Goal: Transaction & Acquisition: Purchase product/service

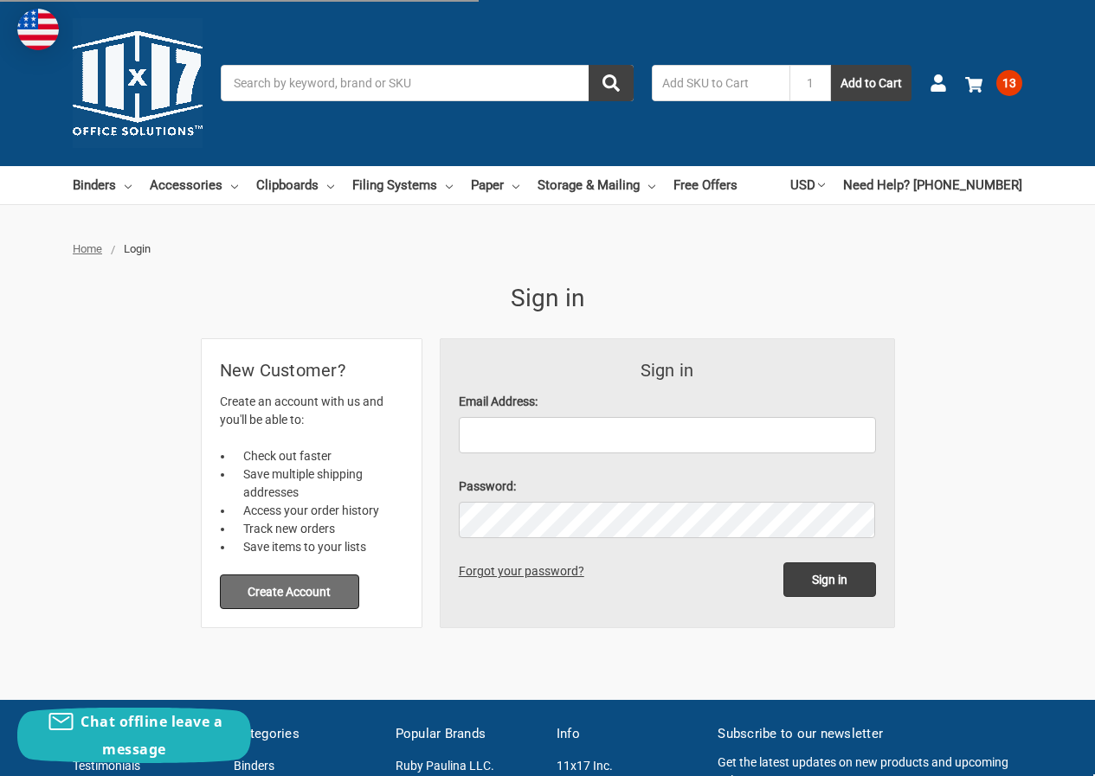
click at [321, 596] on button "Create Account" at bounding box center [290, 592] width 140 height 35
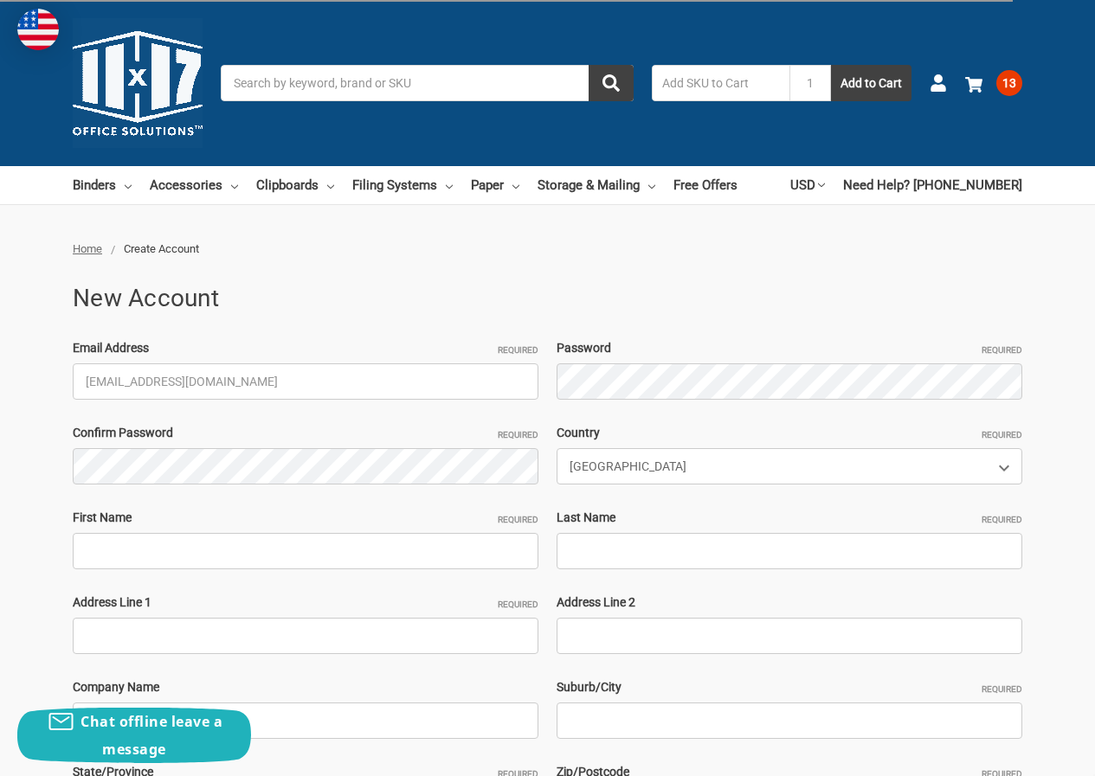
type input "HellenLowery166@hotmail.com"
click at [731, 403] on div "Email Address Required HellenLowery166@hotmail.com Password Required Confirm Pa…" at bounding box center [547, 636] width 967 height 594
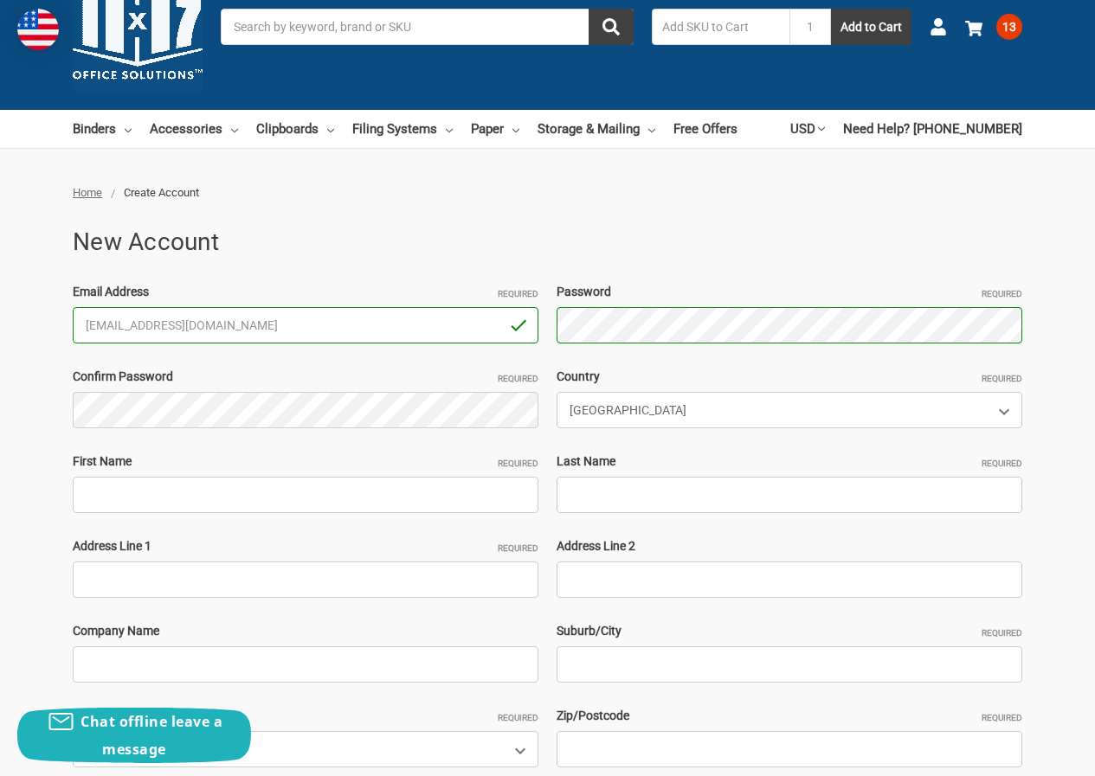
scroll to position [87, 0]
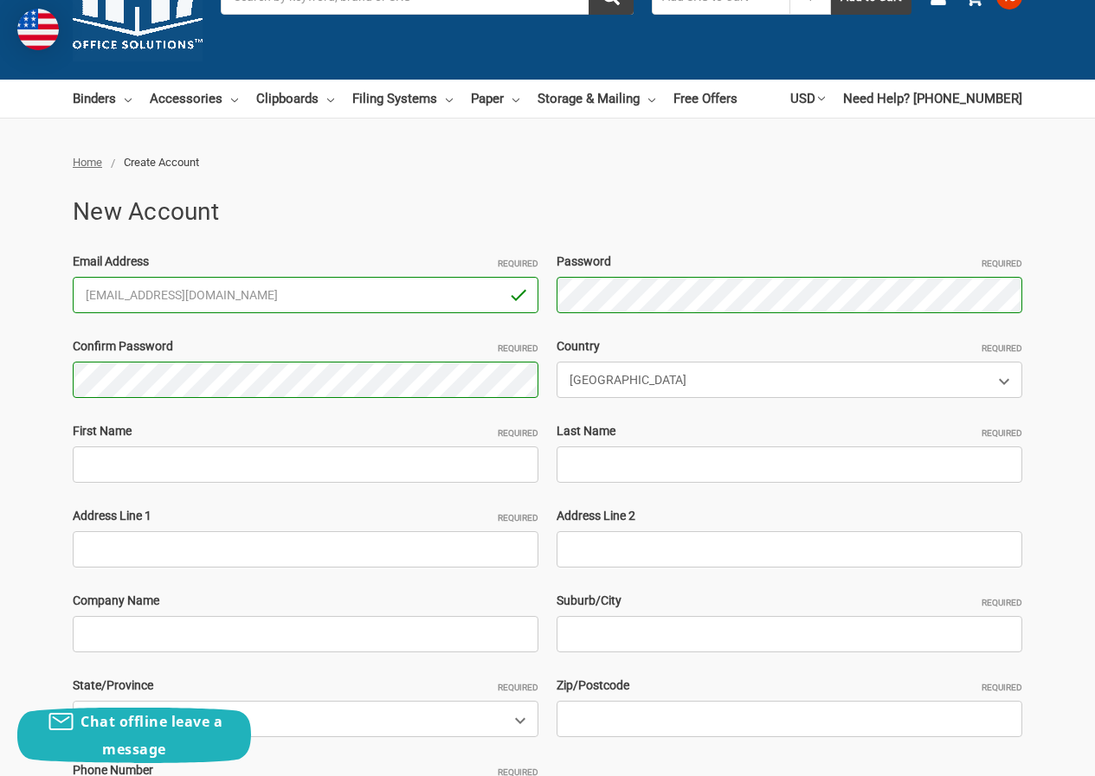
click at [173, 458] on div "First Name Required" at bounding box center [306, 452] width 484 height 61
click at [152, 489] on div "Email Address Required HellenLowery166@hotmail.com Password Required Passwords …" at bounding box center [547, 550] width 967 height 594
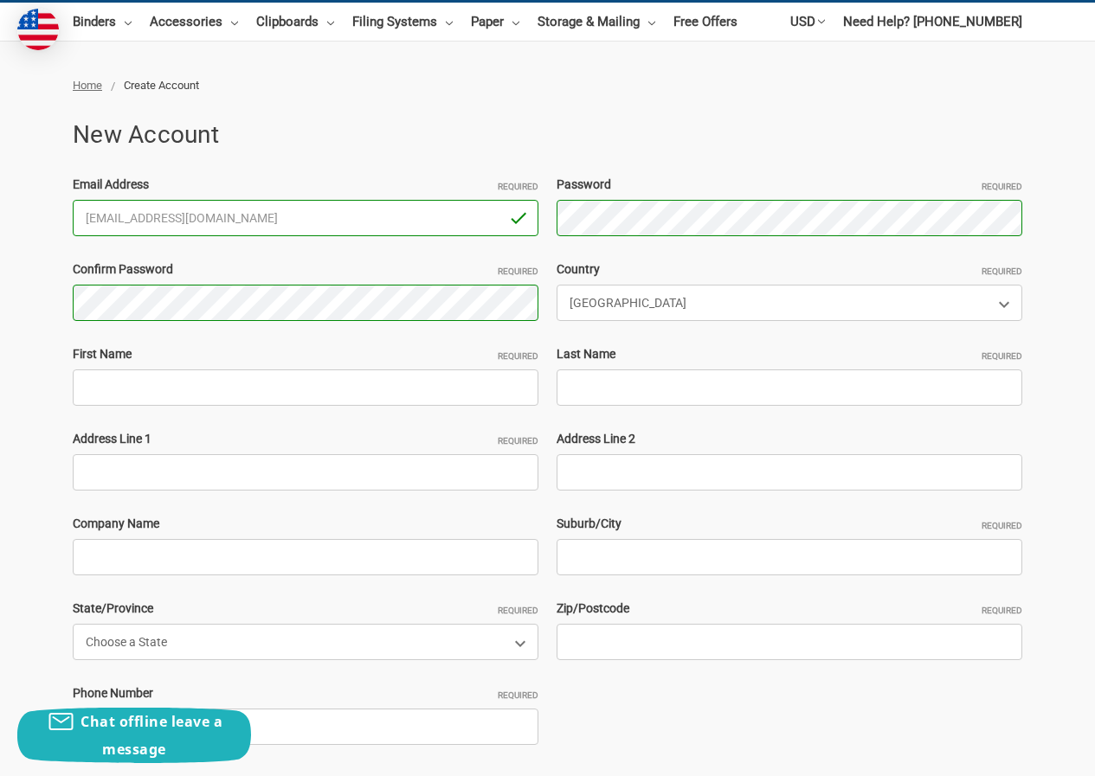
scroll to position [260, 0]
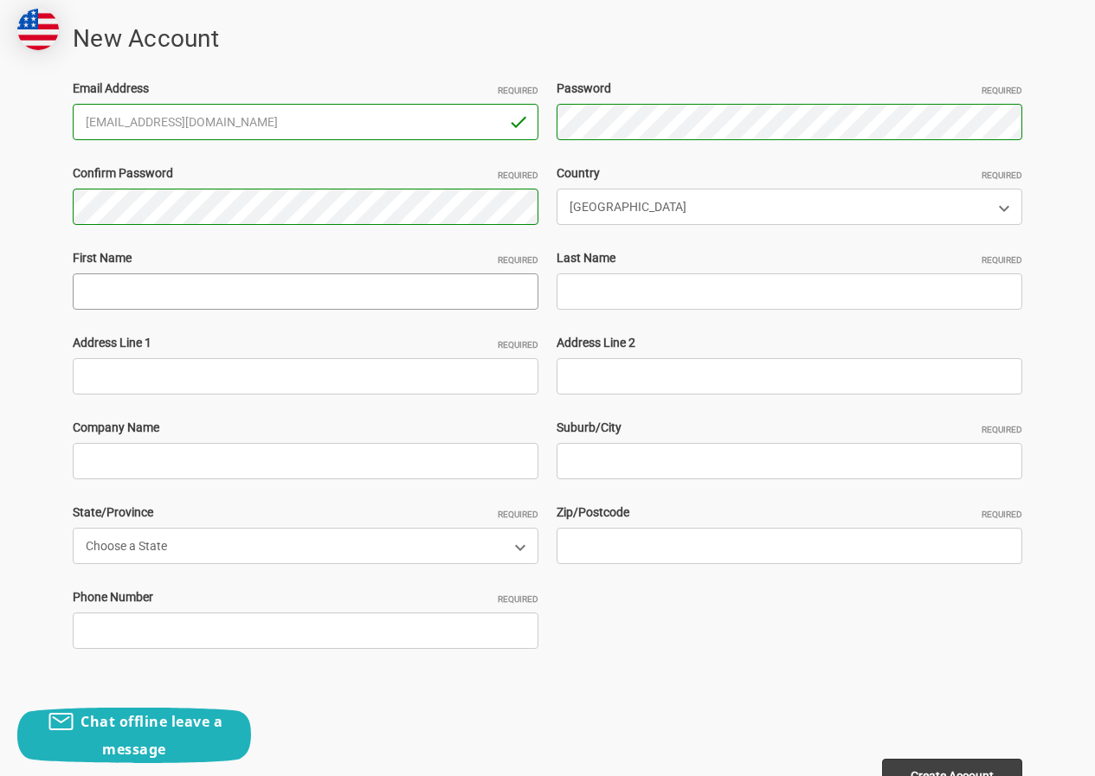
click at [158, 283] on input "First Name Required" at bounding box center [306, 291] width 466 height 36
paste input "HellenLoweryAbraham Sam"
drag, startPoint x: 161, startPoint y: 287, endPoint x: 408, endPoint y: 287, distance: 247.5
click at [408, 287] on input "HellenLoweryAbraham Sam" at bounding box center [306, 291] width 466 height 36
type input "HellenLowery"
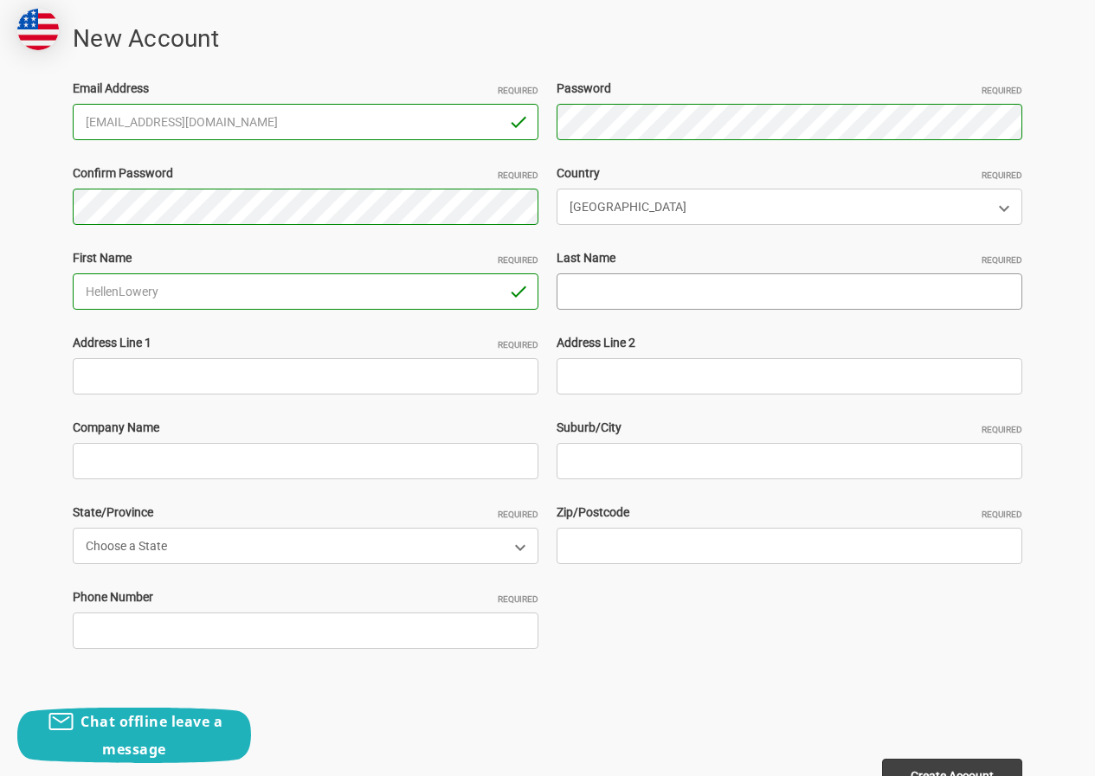
click at [639, 281] on input "Last Name Required" at bounding box center [789, 291] width 466 height 36
paste input "Abraham Sam"
type input "Abraham Sam"
click at [251, 380] on input "Address Line 1 Required" at bounding box center [306, 376] width 466 height 36
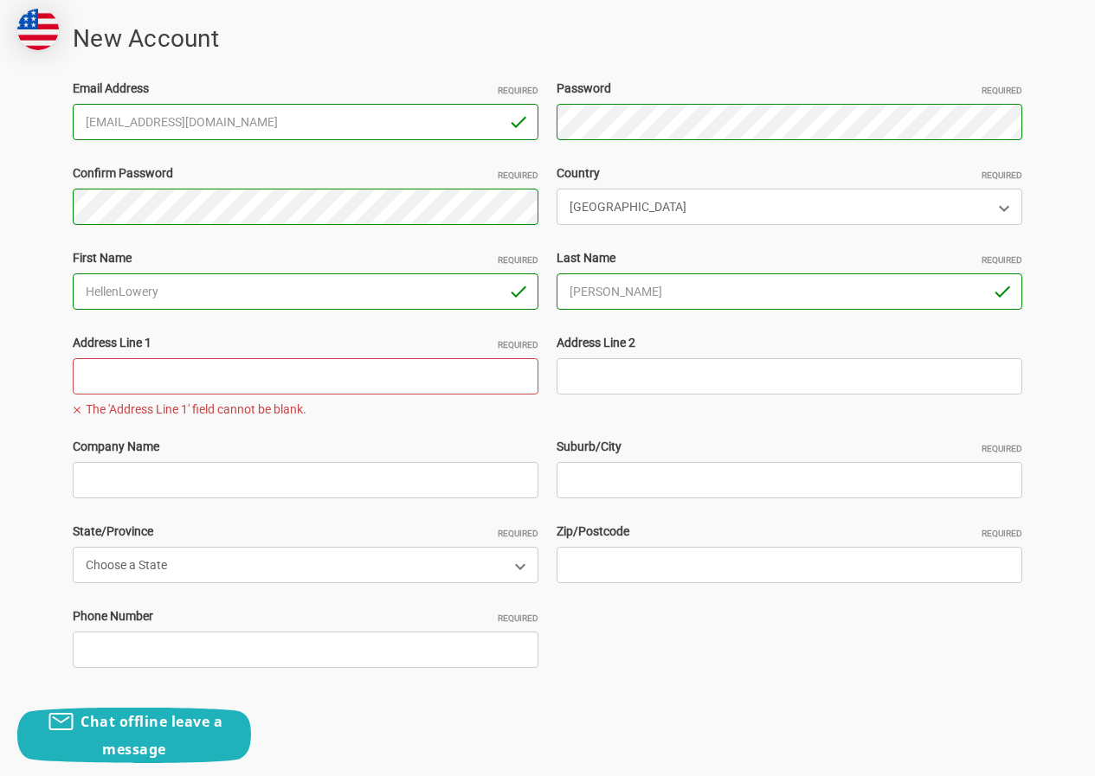
paste input "12000 ford road suite 400 farmers branch dallas texas 75234"
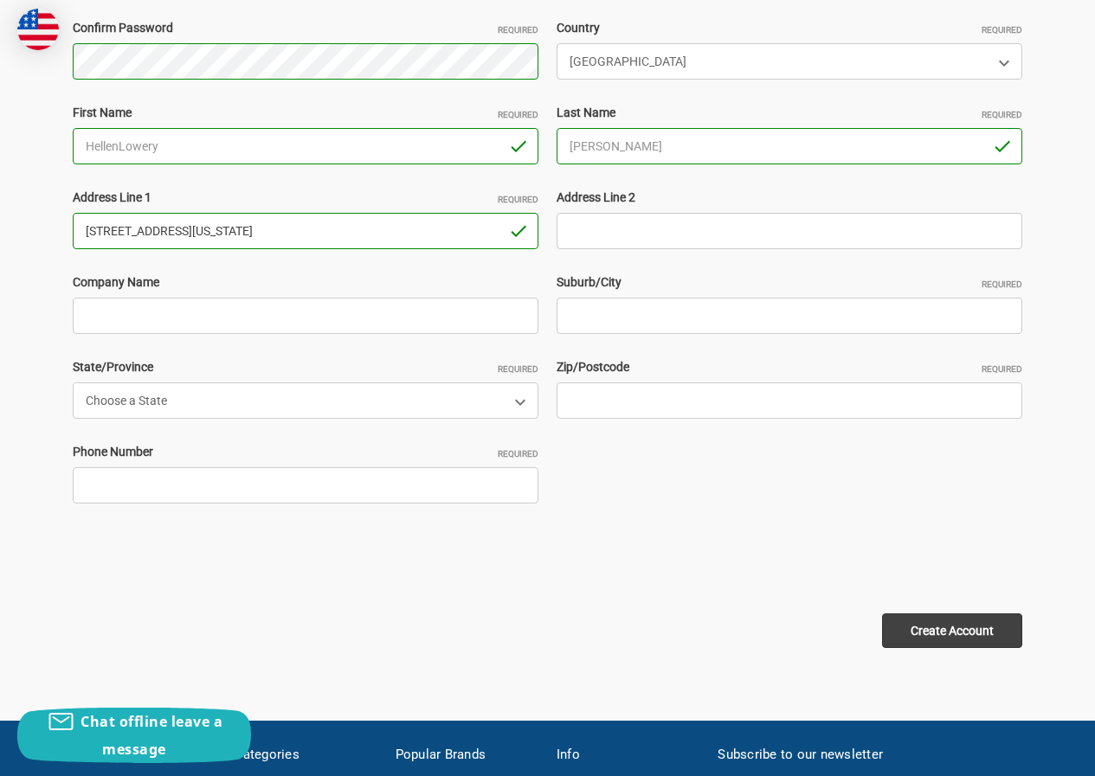
scroll to position [433, 0]
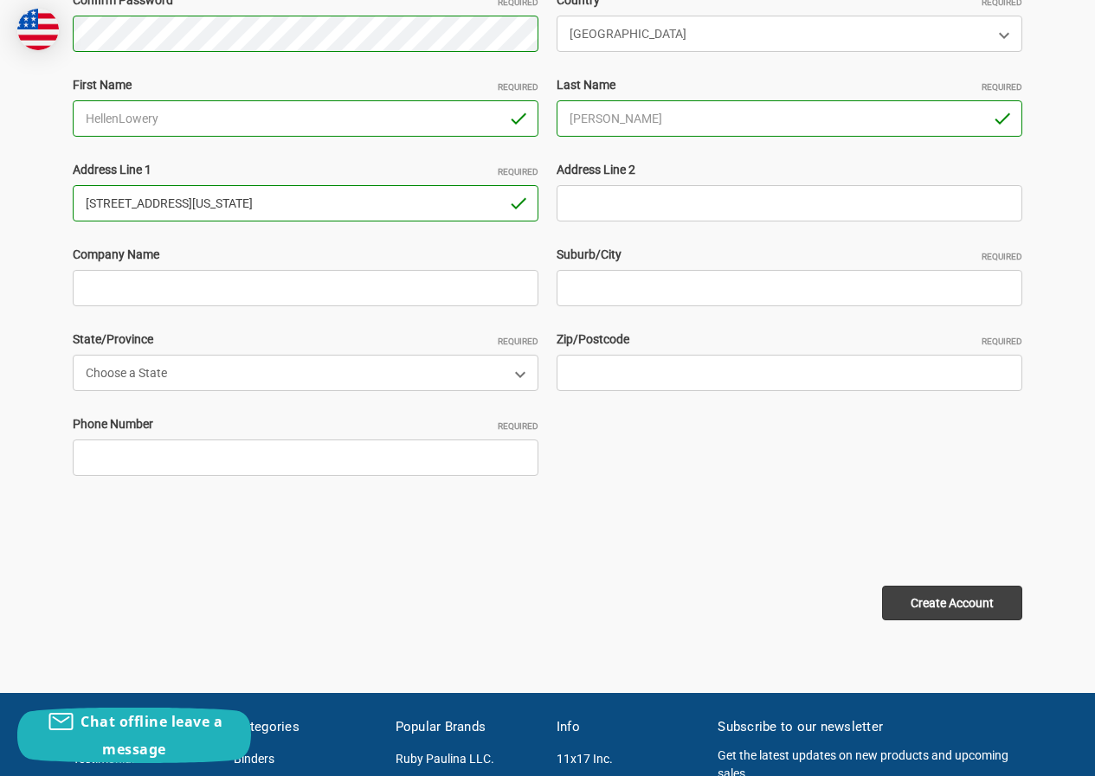
click at [403, 209] on input "12000 ford road suite 400 farmers branch dallas texas 75234" at bounding box center [306, 203] width 466 height 36
type input "12000 ford road suite 400 farmers branch dallas texas"
click at [642, 374] on input "Zip/Postcode Required" at bounding box center [789, 373] width 466 height 36
paste input "75234"
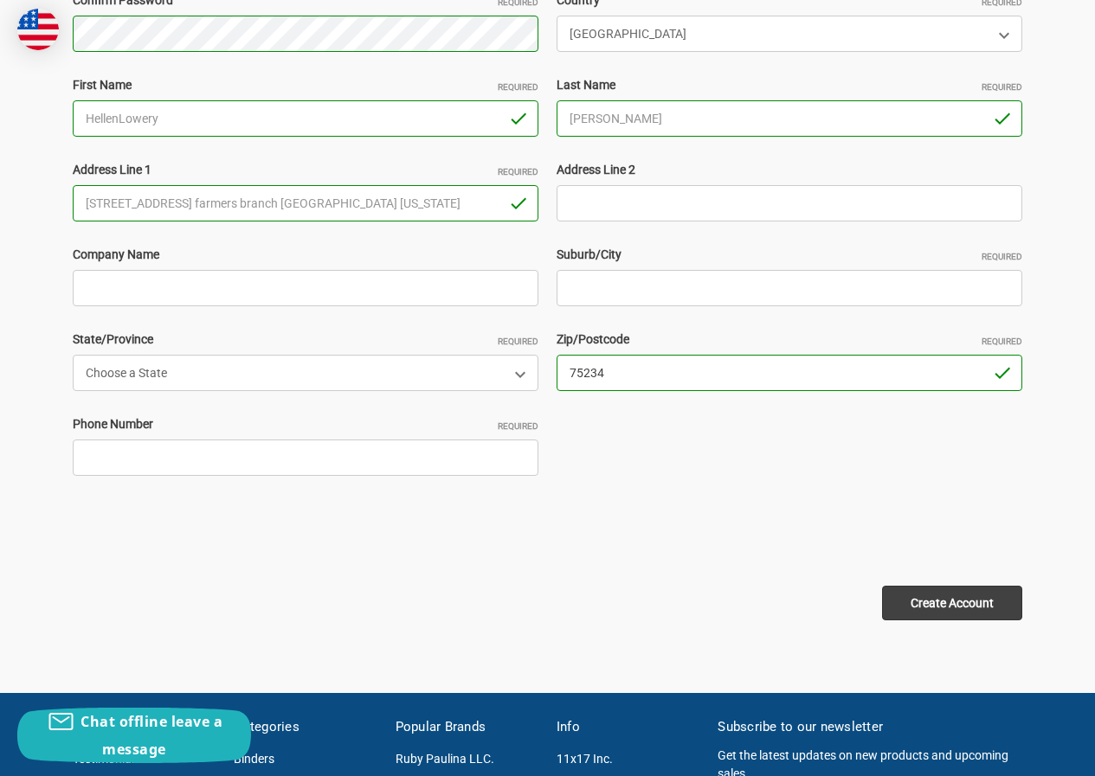
type input "75234"
drag, startPoint x: 228, startPoint y: 197, endPoint x: 524, endPoint y: 206, distance: 296.1
click at [524, 204] on input "12000 ford road suite 400 farmers branch dallas texas" at bounding box center [306, 203] width 466 height 36
type input "12000 ford road suite 400"
drag, startPoint x: 633, startPoint y: 249, endPoint x: 626, endPoint y: 271, distance: 22.5
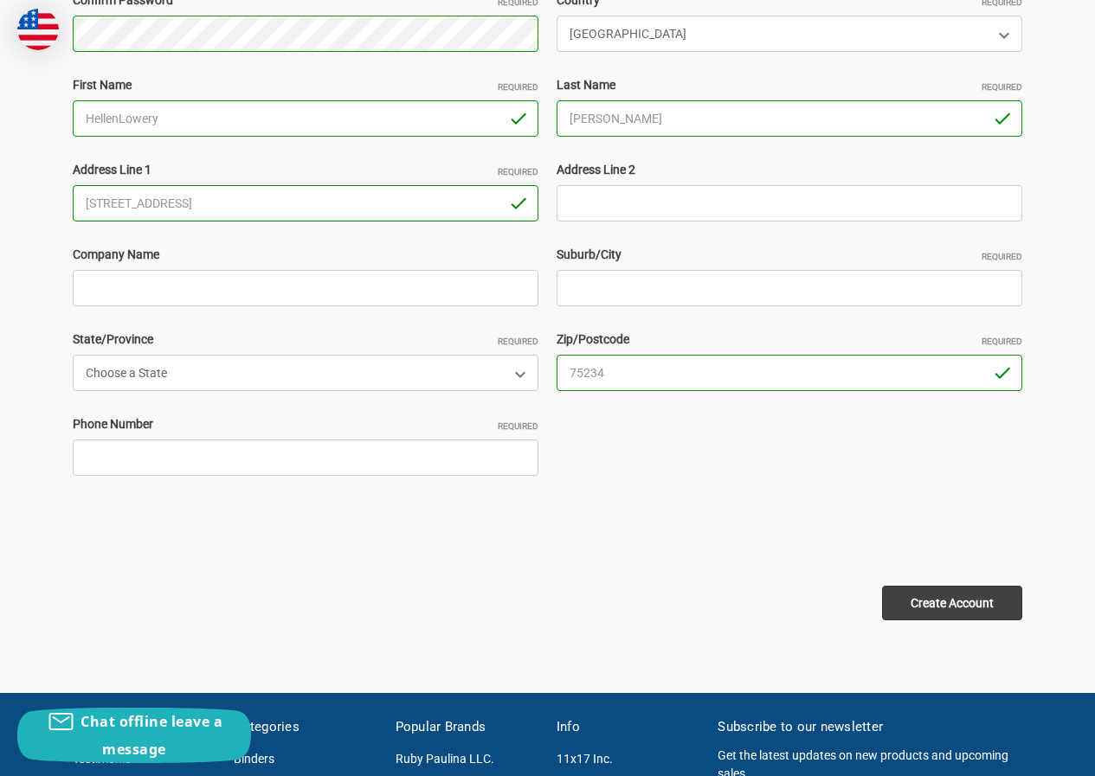
click at [633, 254] on label "Suburb/City Required" at bounding box center [789, 255] width 466 height 18
click at [633, 270] on input "Suburb/City Required" at bounding box center [789, 288] width 466 height 36
click at [626, 271] on input "Suburb/City Required" at bounding box center [789, 288] width 466 height 36
paste input "farmers branch dallas texas"
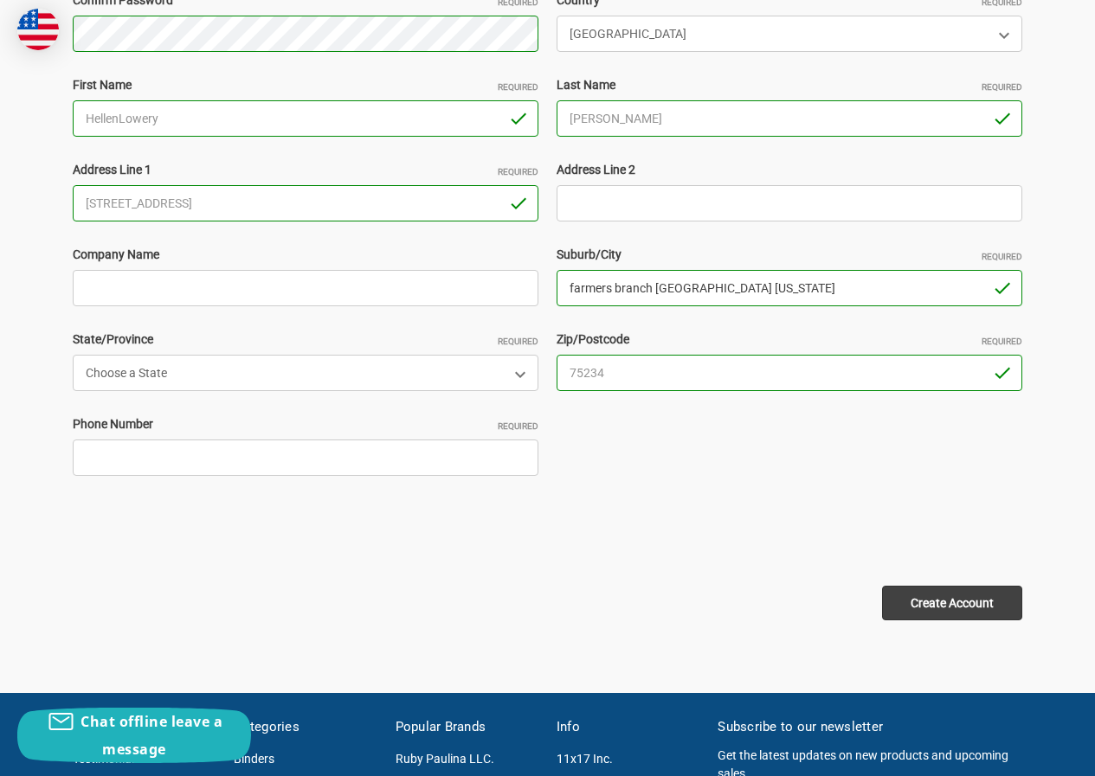
drag, startPoint x: 695, startPoint y: 287, endPoint x: 862, endPoint y: 295, distance: 167.2
click at [862, 295] on input "farmers branch dallas texas" at bounding box center [789, 288] width 466 height 36
type input "farmers branch dallas"
click at [337, 382] on select "Choose a State Alabama Alaska American Samoa Arizona Arkansas Armed Forces Afri…" at bounding box center [306, 373] width 466 height 36
select select "Texas"
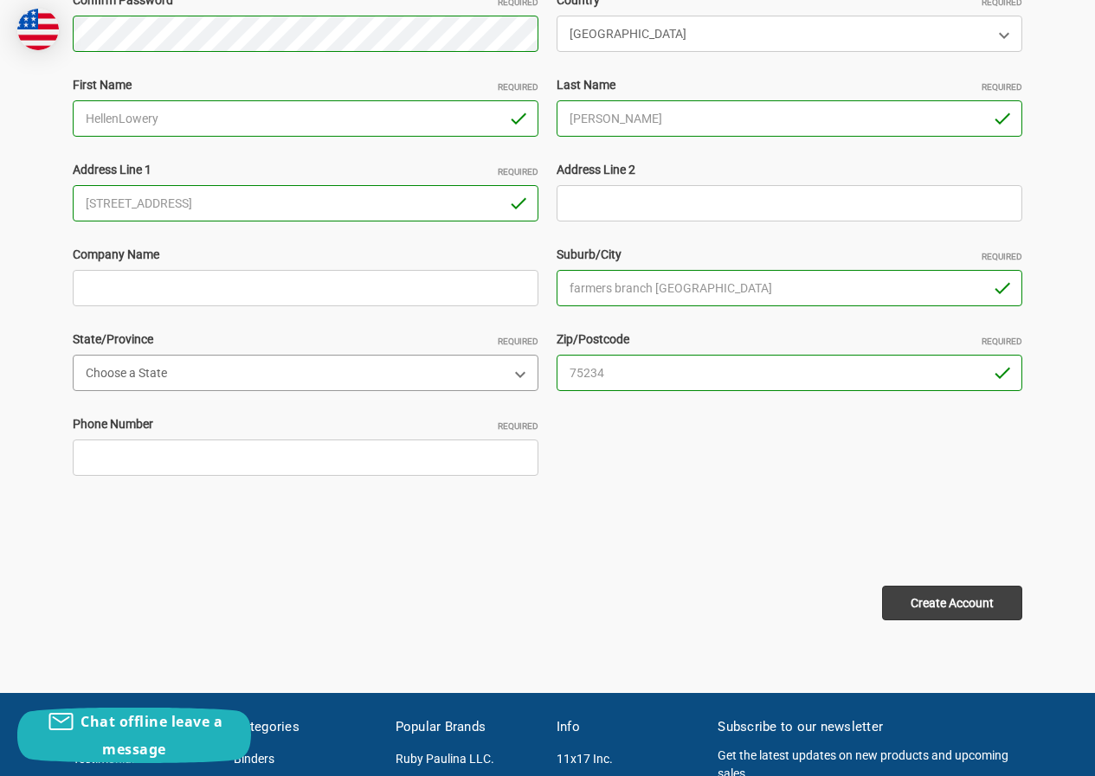
click at [73, 355] on select "Choose a State Alabama Alaska American Samoa Arizona Arkansas Armed Forces Afri…" at bounding box center [306, 373] width 466 height 36
click at [228, 433] on label "Phone Number Required" at bounding box center [306, 424] width 466 height 18
click at [228, 440] on input "Phone Number Required" at bounding box center [306, 458] width 466 height 36
click at [220, 446] on input "Phone Number Required" at bounding box center [306, 458] width 466 height 36
type input "23062321253"
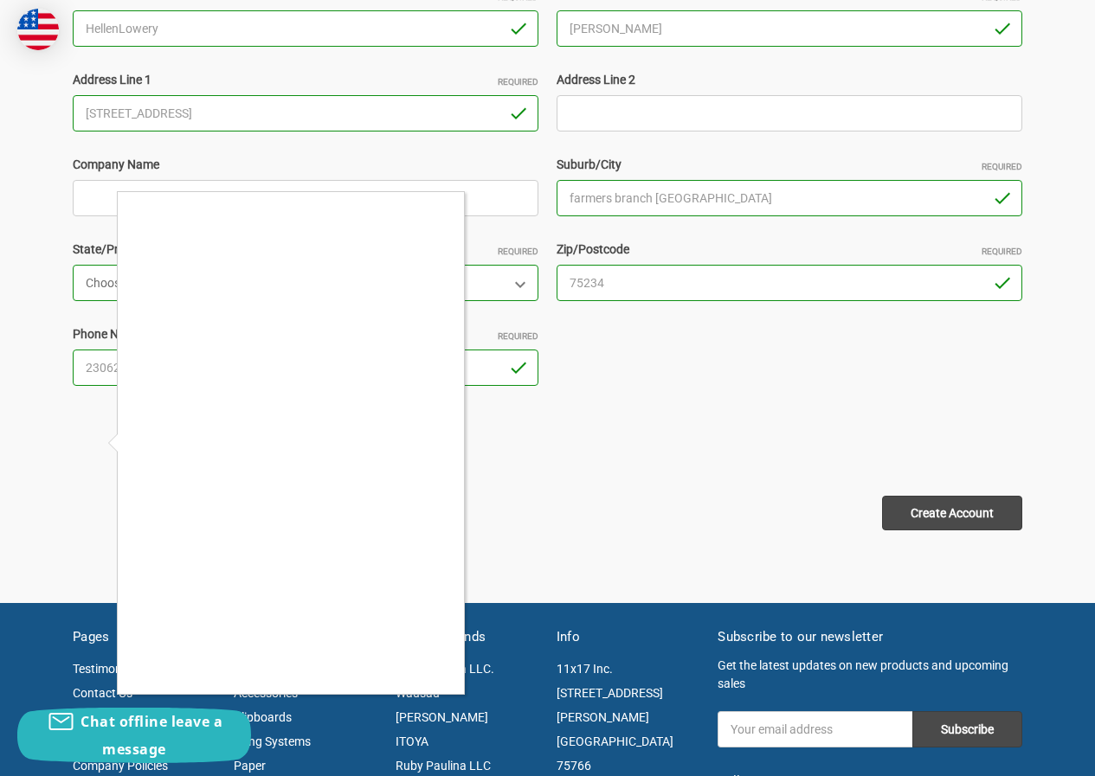
scroll to position [606, 0]
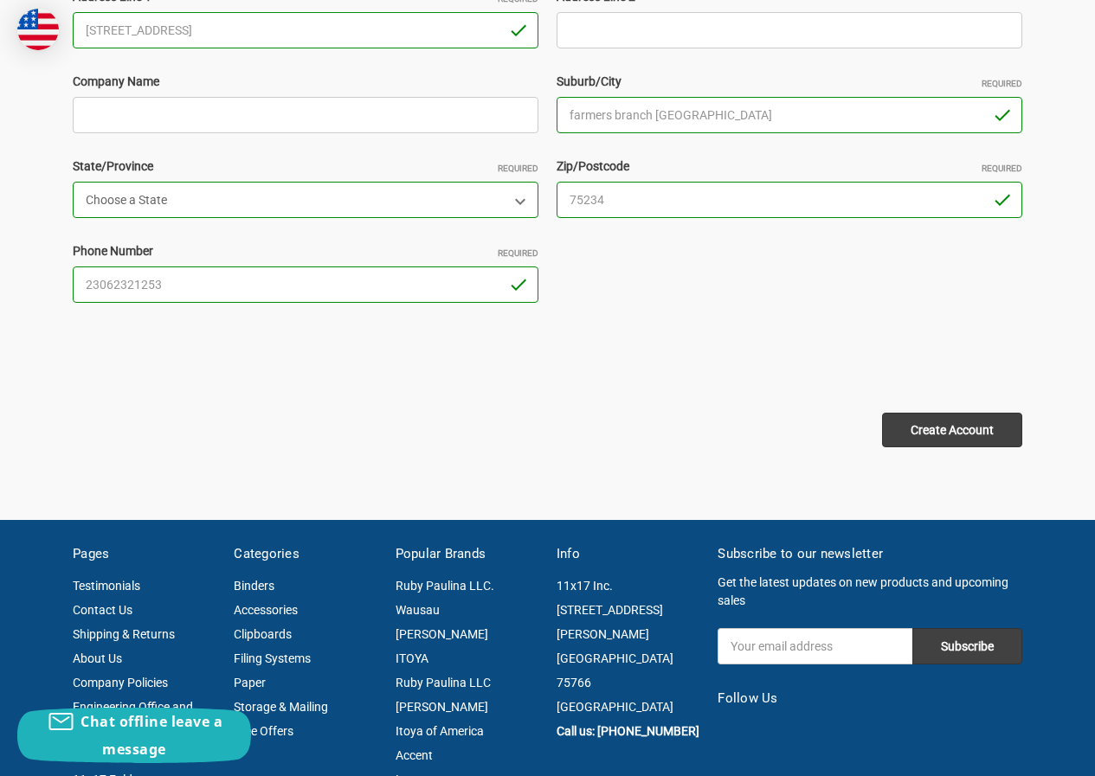
click at [928, 449] on div "Email Address Required HellenLowery166@hotmail.com Password Required Passwords …" at bounding box center [547, 99] width 949 height 732
click at [936, 421] on input "Create Account" at bounding box center [952, 430] width 140 height 35
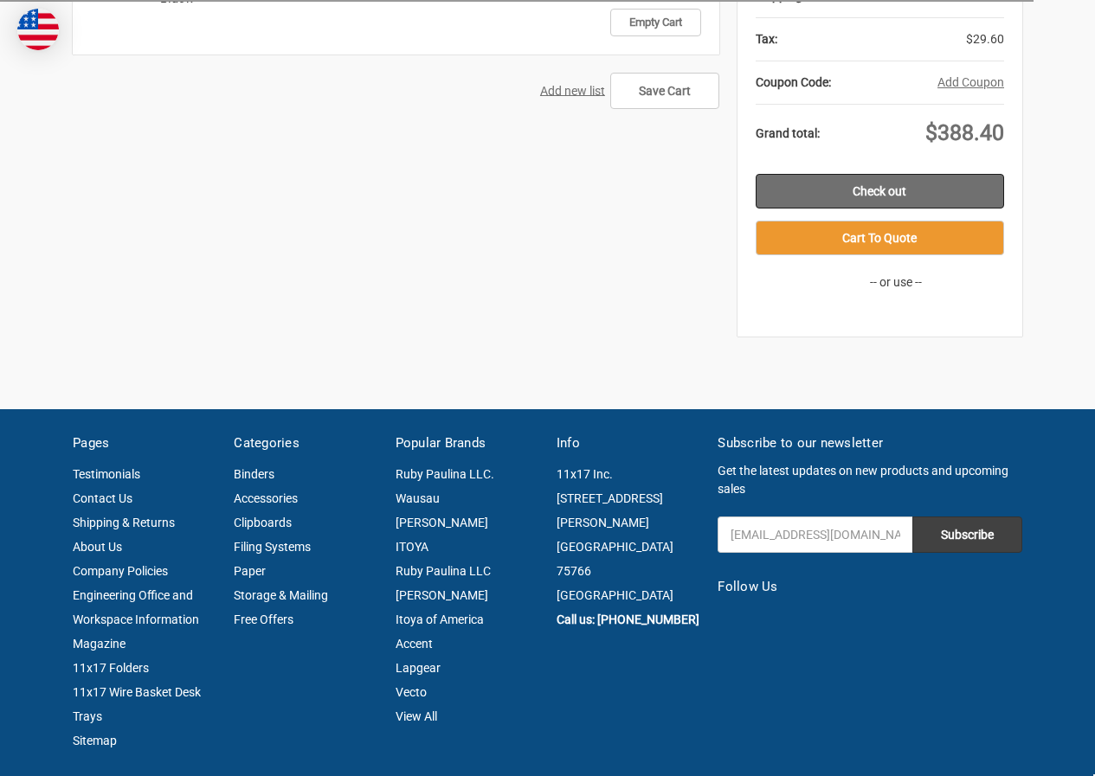
click at [846, 189] on link "Check out" at bounding box center [879, 191] width 248 height 35
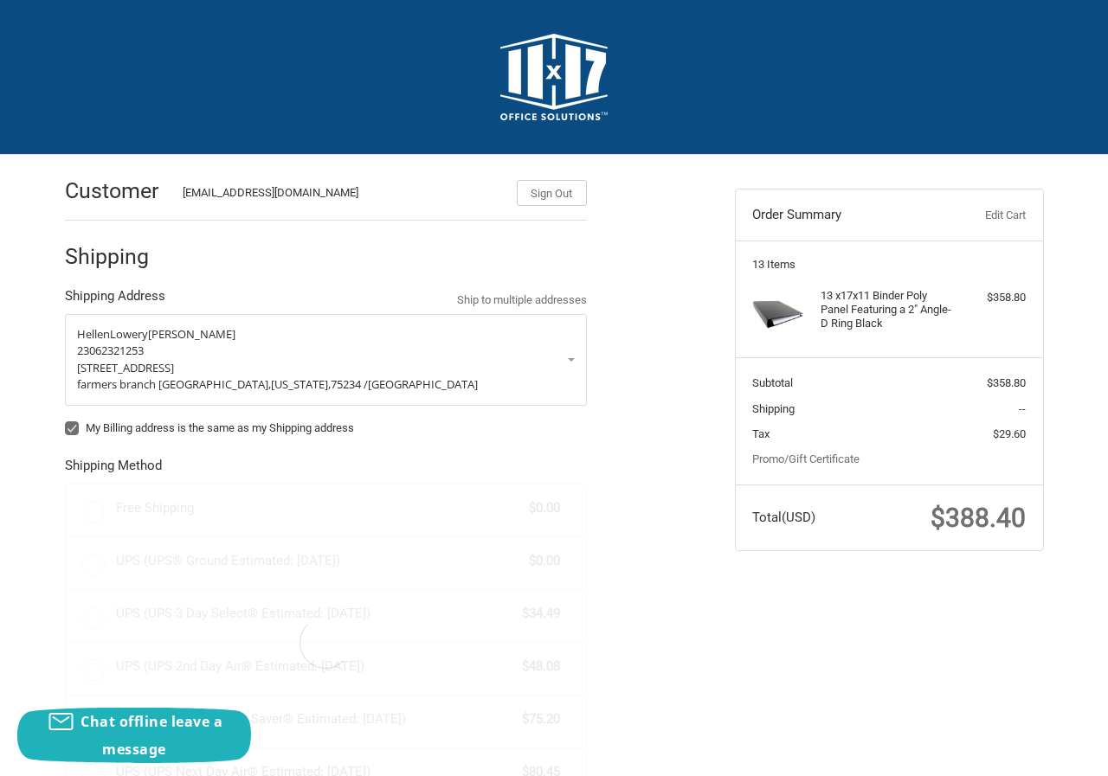
radio input "true"
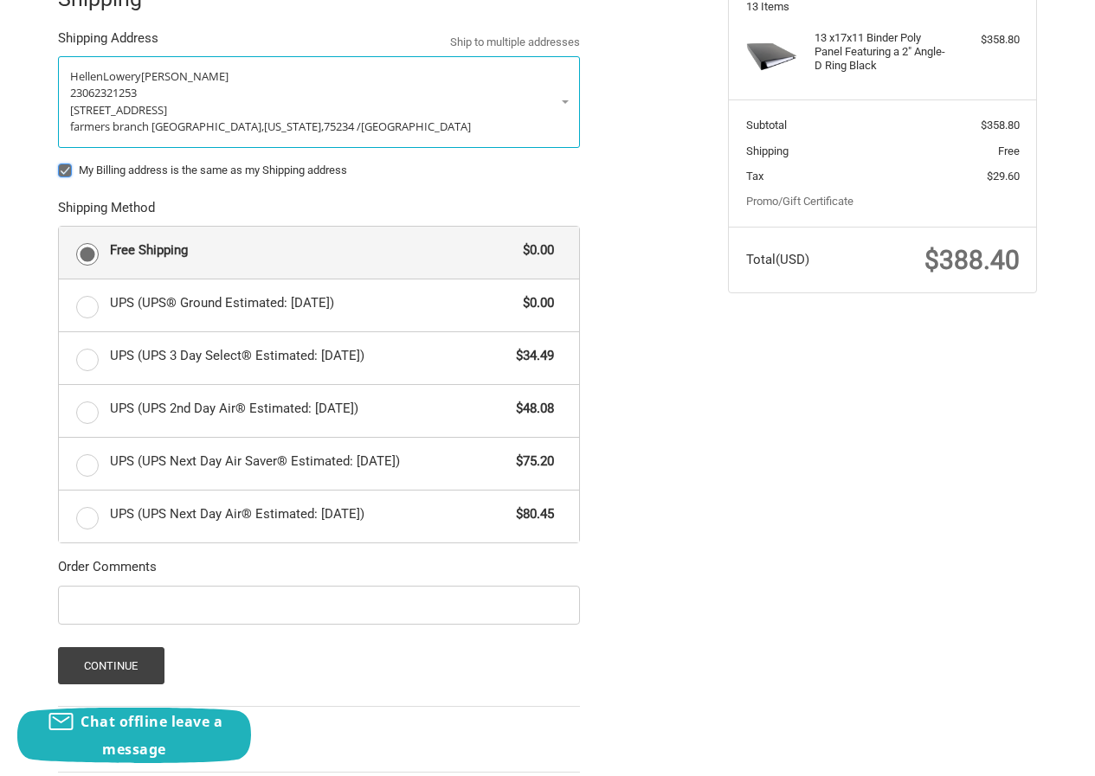
scroll to position [260, 0]
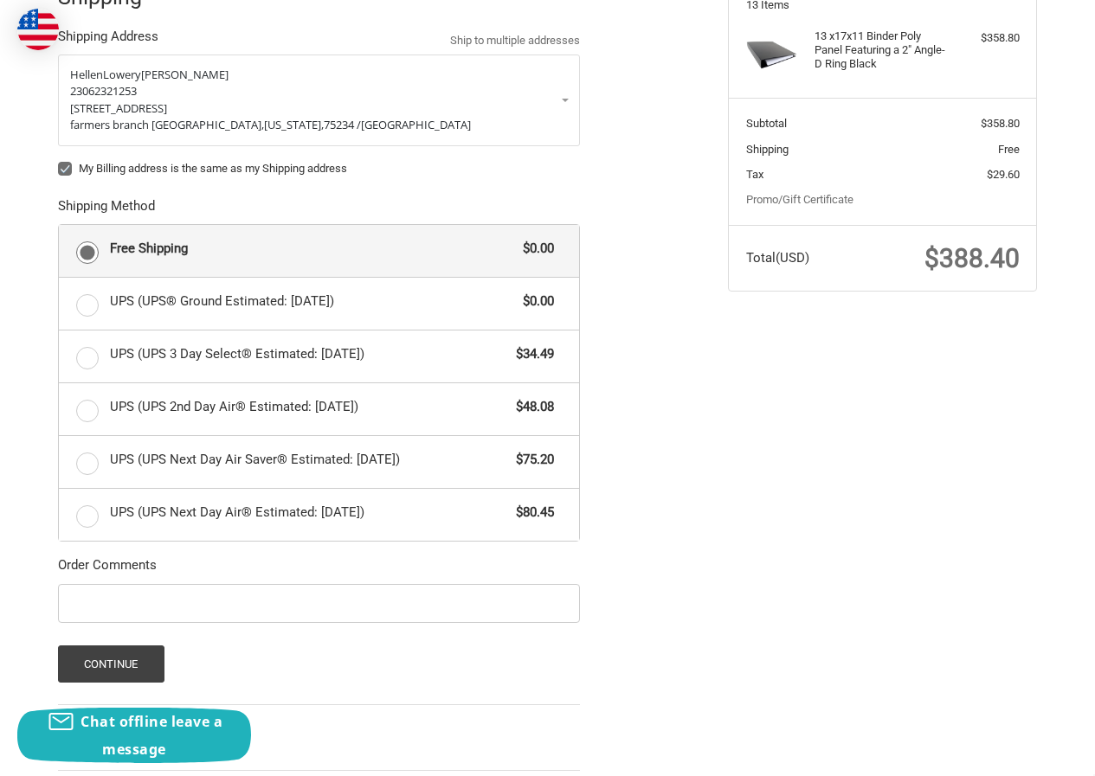
click at [77, 179] on div "My Billing address is the same as my Shipping address" at bounding box center [319, 171] width 522 height 22
click at [71, 164] on label "My Billing address is the same as my Shipping address" at bounding box center [319, 169] width 522 height 14
click at [59, 161] on input "My Billing address is the same as my Shipping address" at bounding box center [58, 160] width 1 height 1
checkbox input "false"
click at [119, 632] on form "HellenLowery Abraham Sam 23062321253 12000 ford road suite 400 farmers branch d…" at bounding box center [319, 369] width 522 height 628
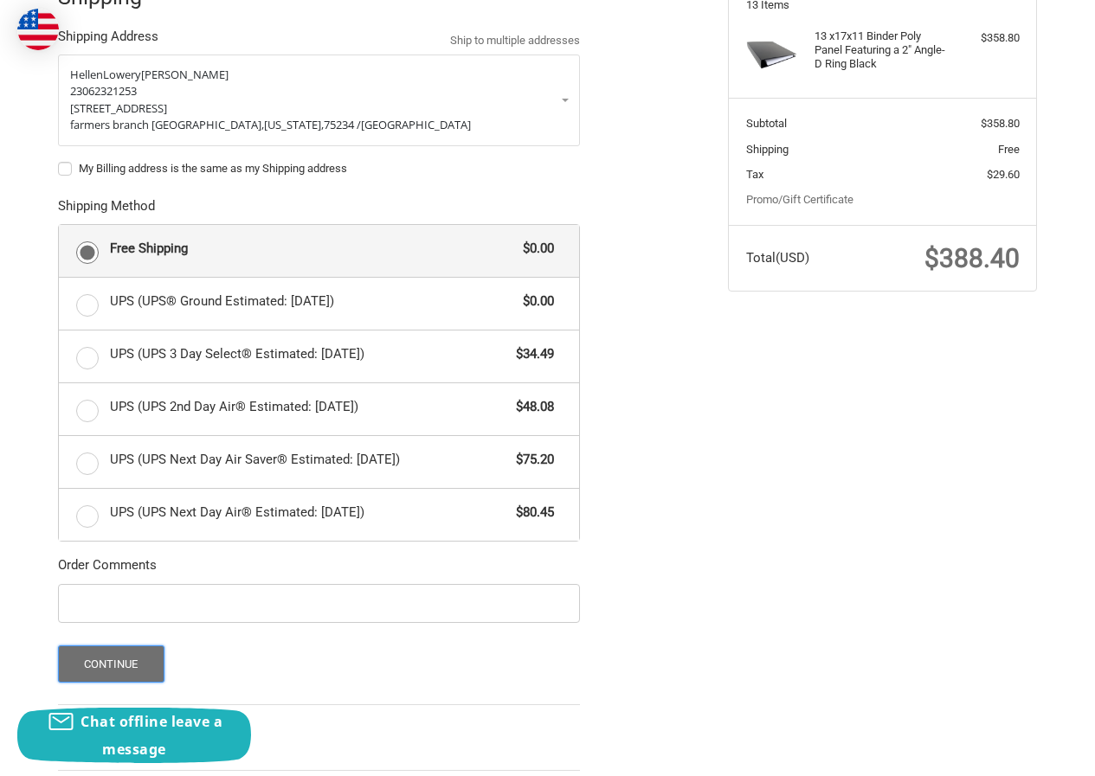
drag, startPoint x: 115, startPoint y: 649, endPoint x: 122, endPoint y: 626, distance: 23.5
click at [115, 650] on button "Continue" at bounding box center [111, 664] width 106 height 37
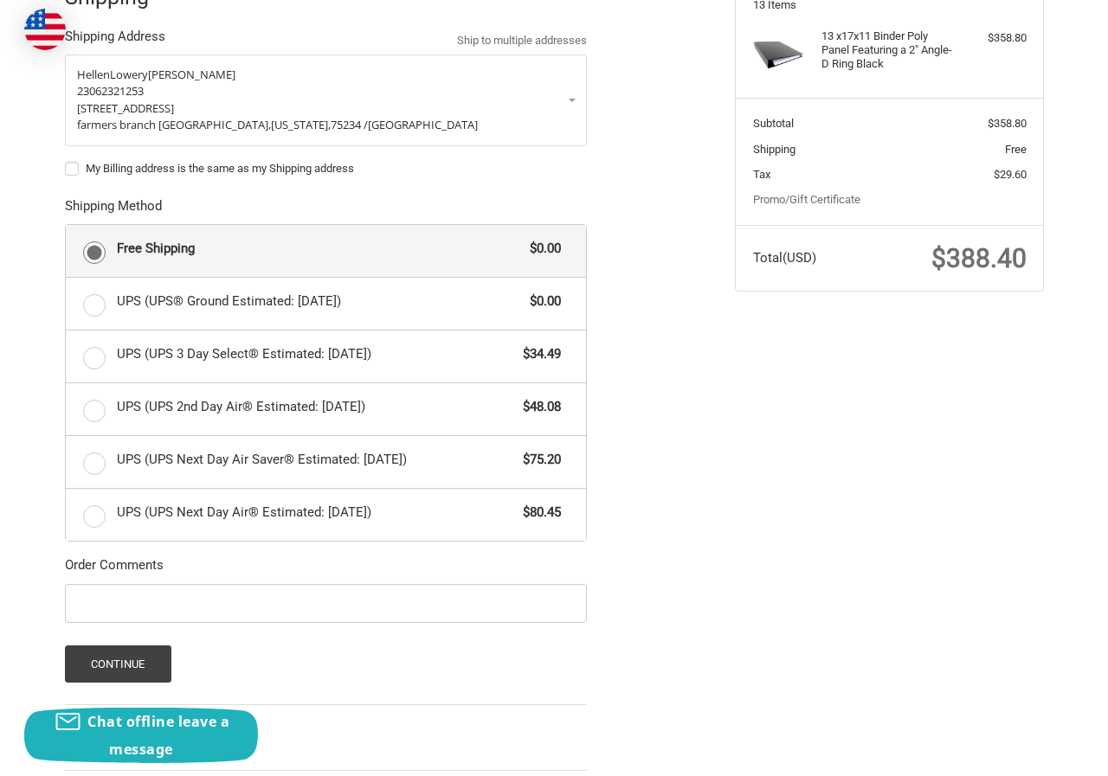
scroll to position [0, 0]
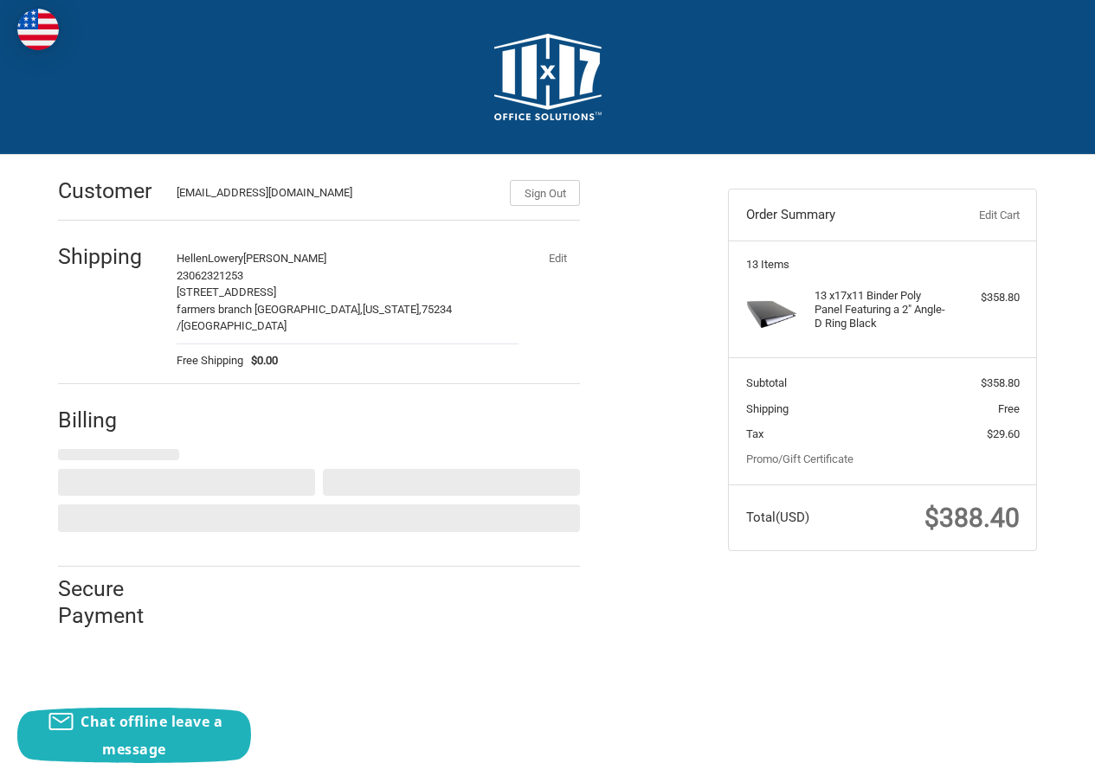
select select "US"
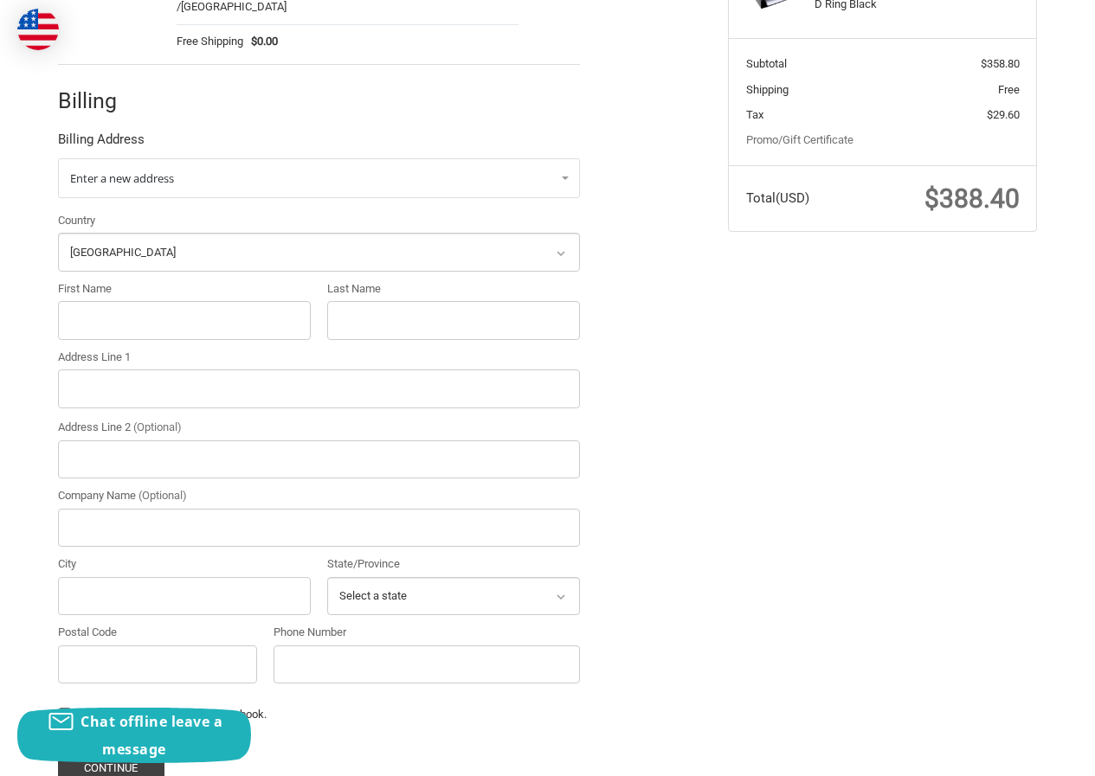
scroll to position [383, 0]
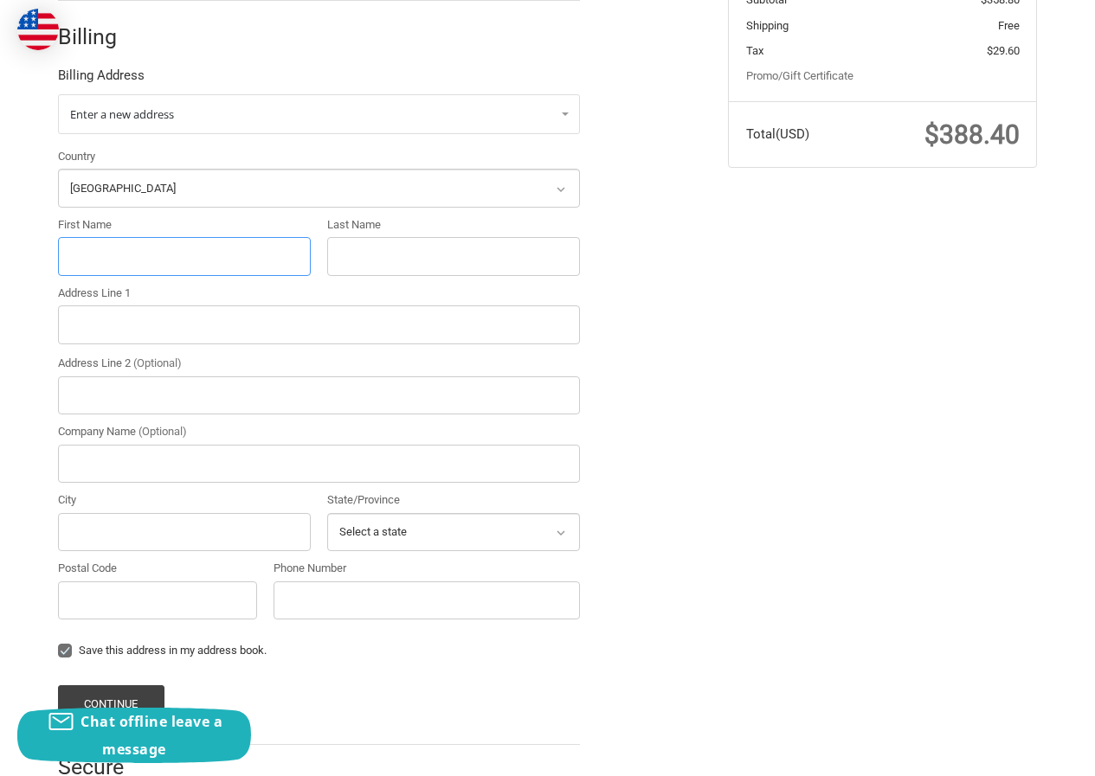
click at [84, 247] on input "First Name" at bounding box center [184, 256] width 253 height 39
paste input "Karima Velji"
drag, startPoint x: 115, startPoint y: 241, endPoint x: 220, endPoint y: 245, distance: 104.8
click at [220, 245] on input "Karima Velji" at bounding box center [184, 256] width 253 height 39
type input "Karima"
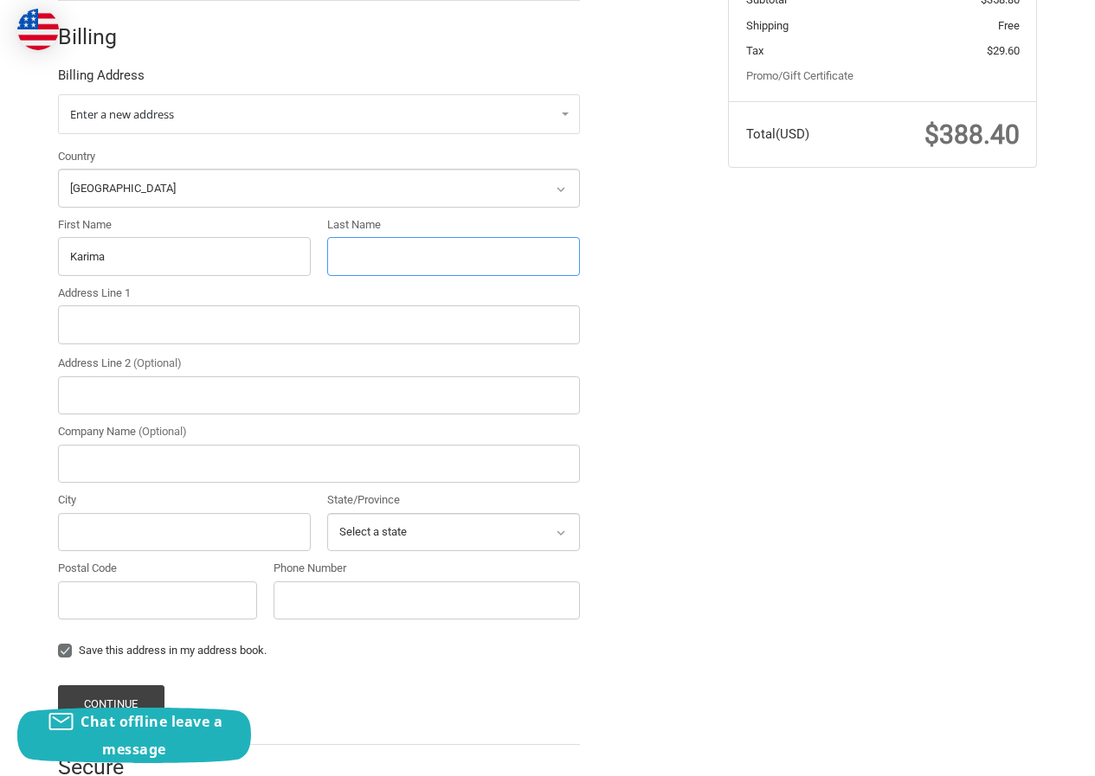
click at [384, 249] on input "Last Name" at bounding box center [453, 256] width 253 height 39
paste input "Velji"
type input "Velji"
click at [163, 342] on div "Country Select a country Afghanistan Åland Islands Albania Algeria American Sam…" at bounding box center [318, 388] width 539 height 480
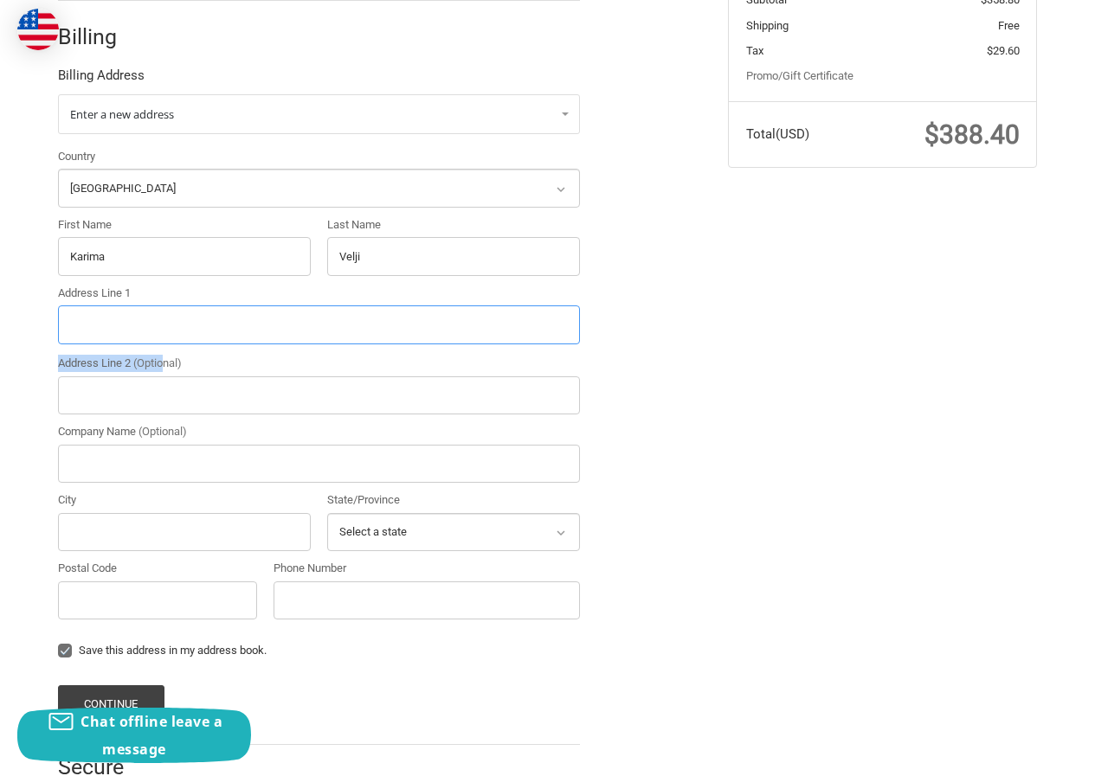
click at [76, 323] on input "Address Line 1" at bounding box center [319, 324] width 522 height 39
paste input "9 A Street Providence RI 02907"
click at [119, 314] on input "9 A Street Providence RI 02907" at bounding box center [319, 324] width 522 height 39
click at [202, 307] on input "9 A Street Providence RI 02907" at bounding box center [319, 324] width 522 height 39
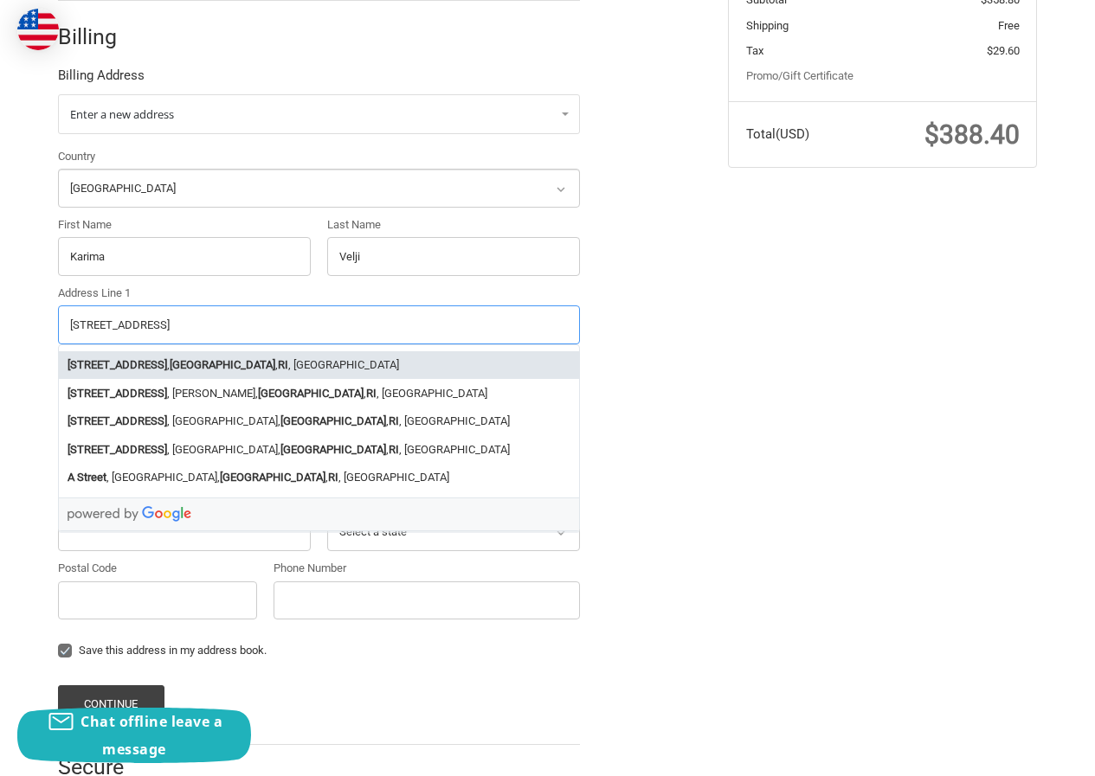
click at [265, 322] on input "9 A Street Providence RI 0907" at bounding box center [319, 324] width 522 height 39
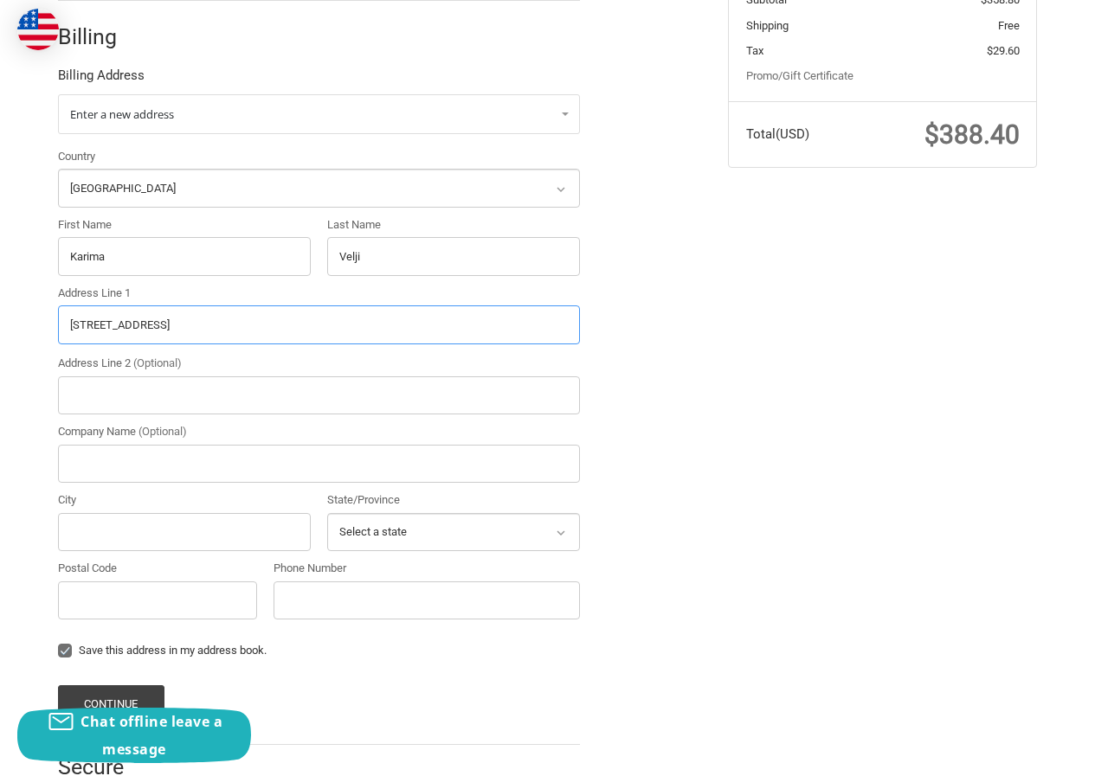
drag, startPoint x: 279, startPoint y: 309, endPoint x: 0, endPoint y: 310, distance: 279.5
click at [0, 311] on div "Customer HellenLowery166@hotmail.com Sign Out Shipping HellenLowery Abraham Sam…" at bounding box center [547, 299] width 1095 height 1055
paste input "2"
click at [226, 311] on input "9 A Street Providence RI 02907" at bounding box center [319, 324] width 522 height 39
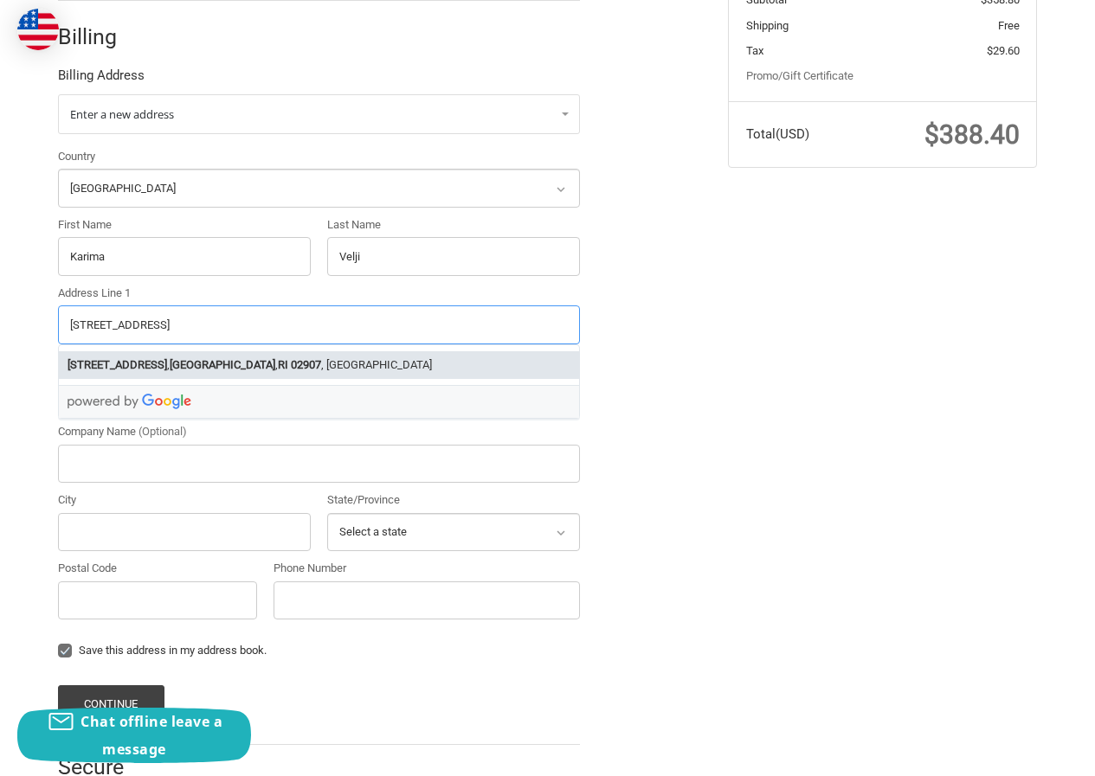
click at [291, 356] on strong "02907" at bounding box center [306, 364] width 30 height 17
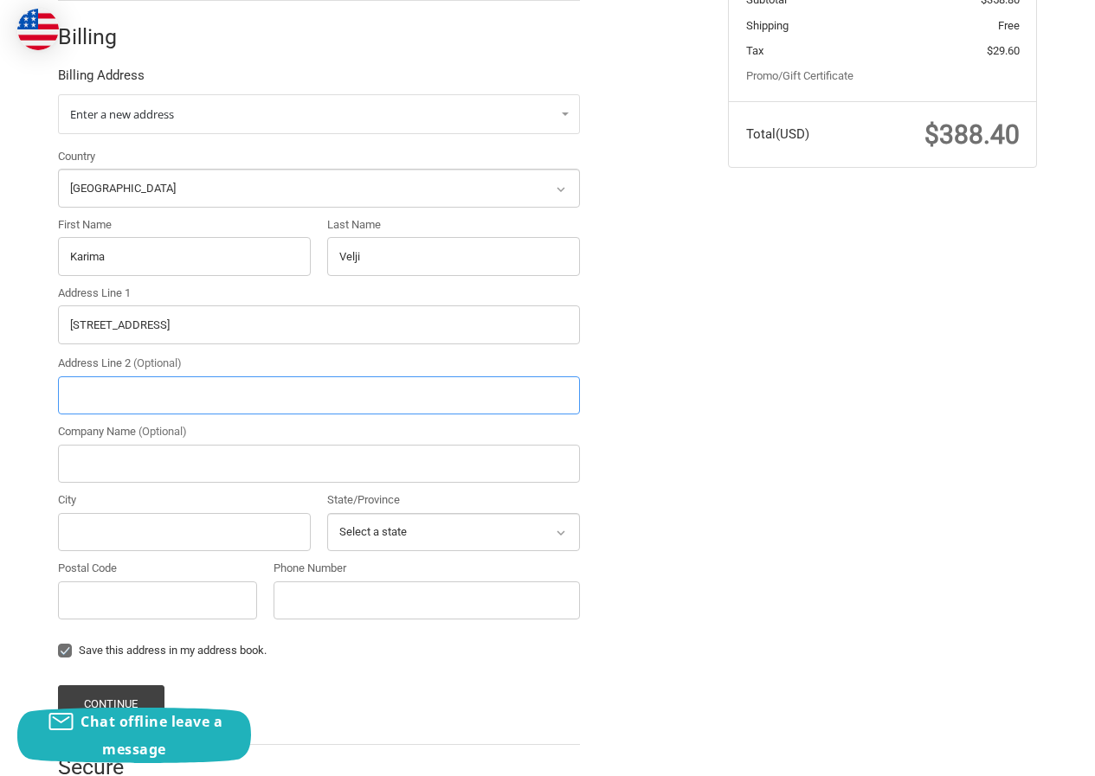
type input "9 A Street"
type input "Providence"
select select "RI"
type input "02907"
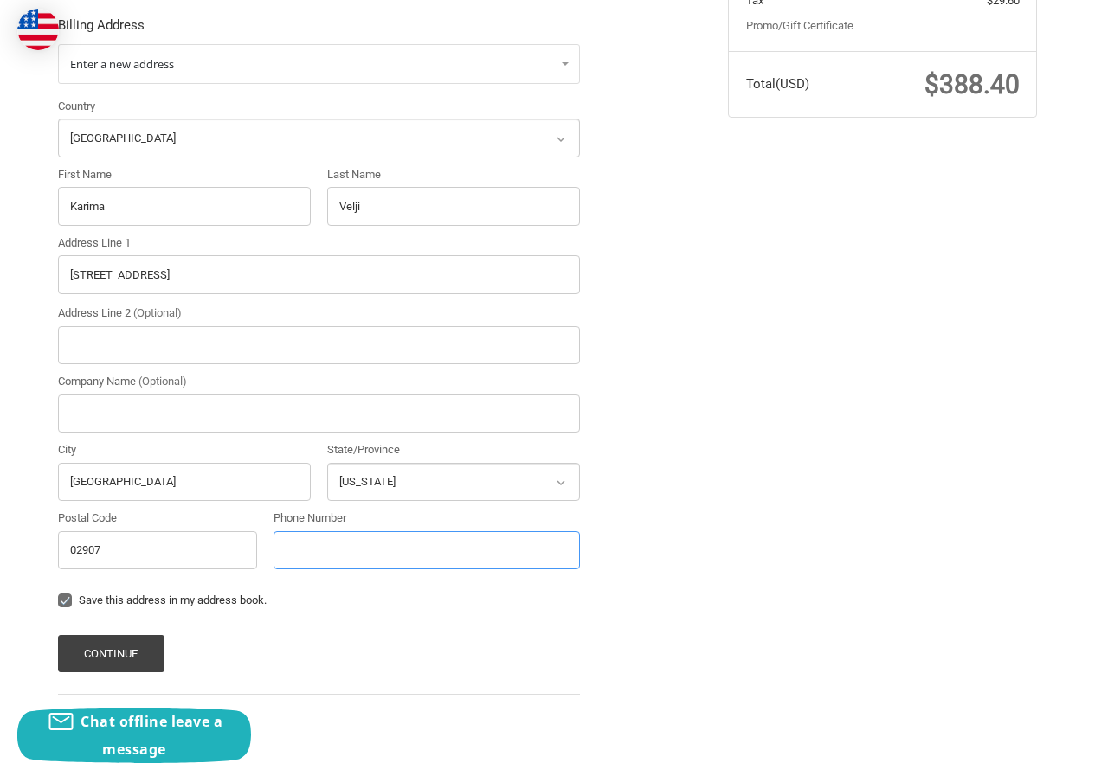
click at [322, 546] on input "Phone Number" at bounding box center [426, 550] width 306 height 39
type input "2306522141"
click at [125, 635] on button "Continue" at bounding box center [111, 653] width 106 height 37
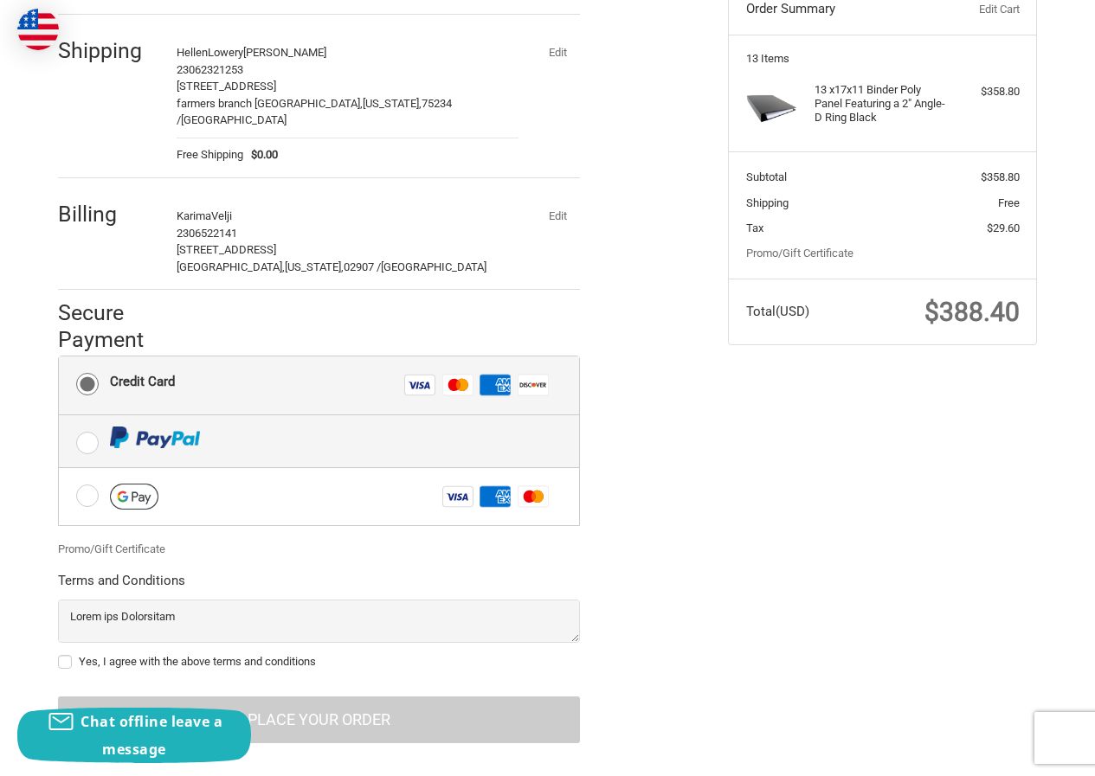
scroll to position [212, 0]
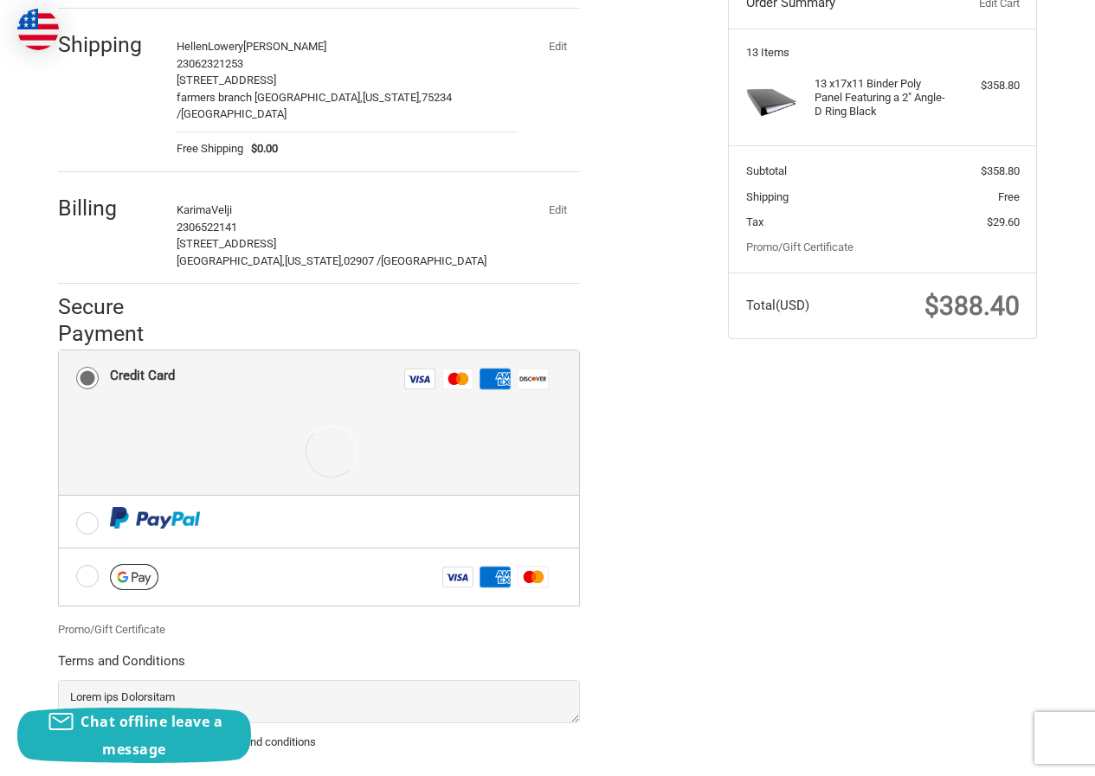
drag, startPoint x: 282, startPoint y: 454, endPoint x: 307, endPoint y: 458, distance: 25.3
click at [299, 458] on div at bounding box center [332, 451] width 444 height 87
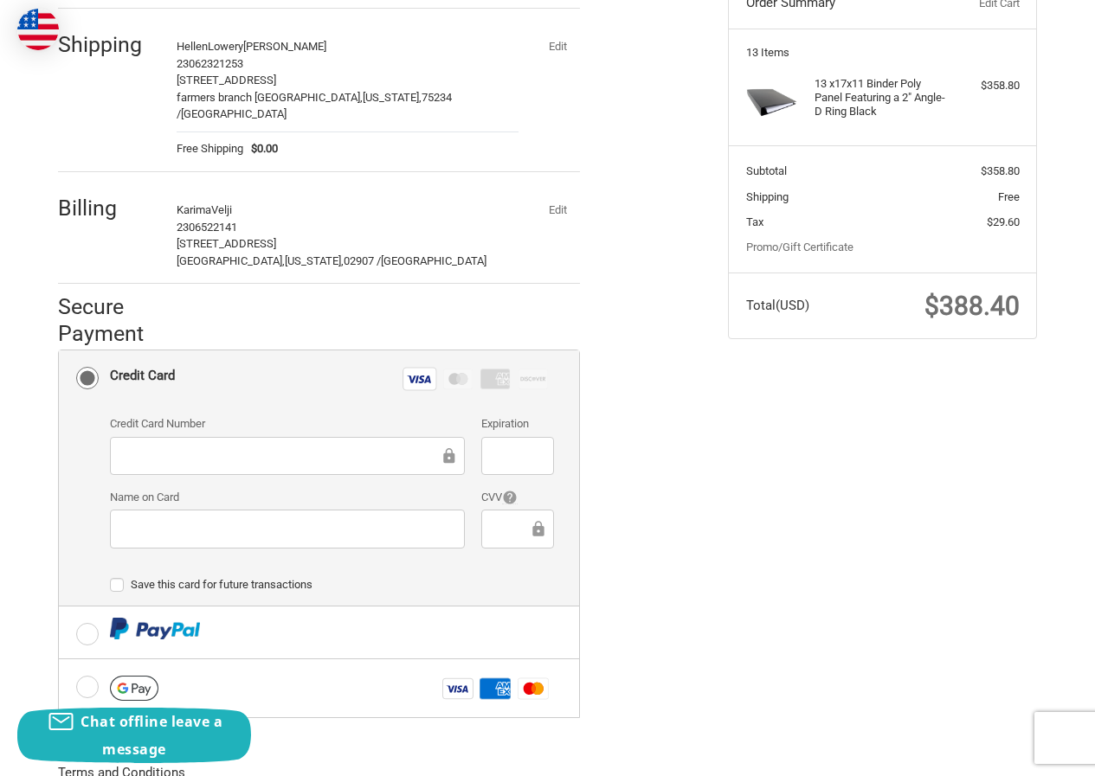
click at [231, 493] on div "Name on Card" at bounding box center [287, 520] width 372 height 62
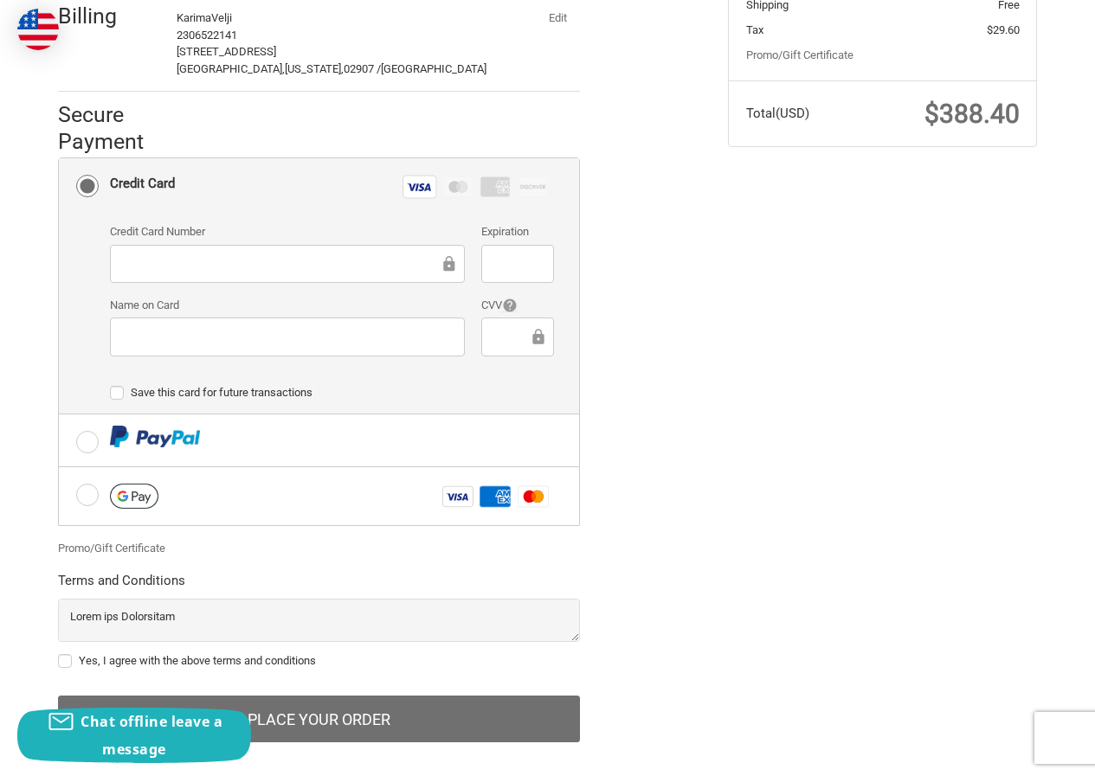
scroll to position [409, 0]
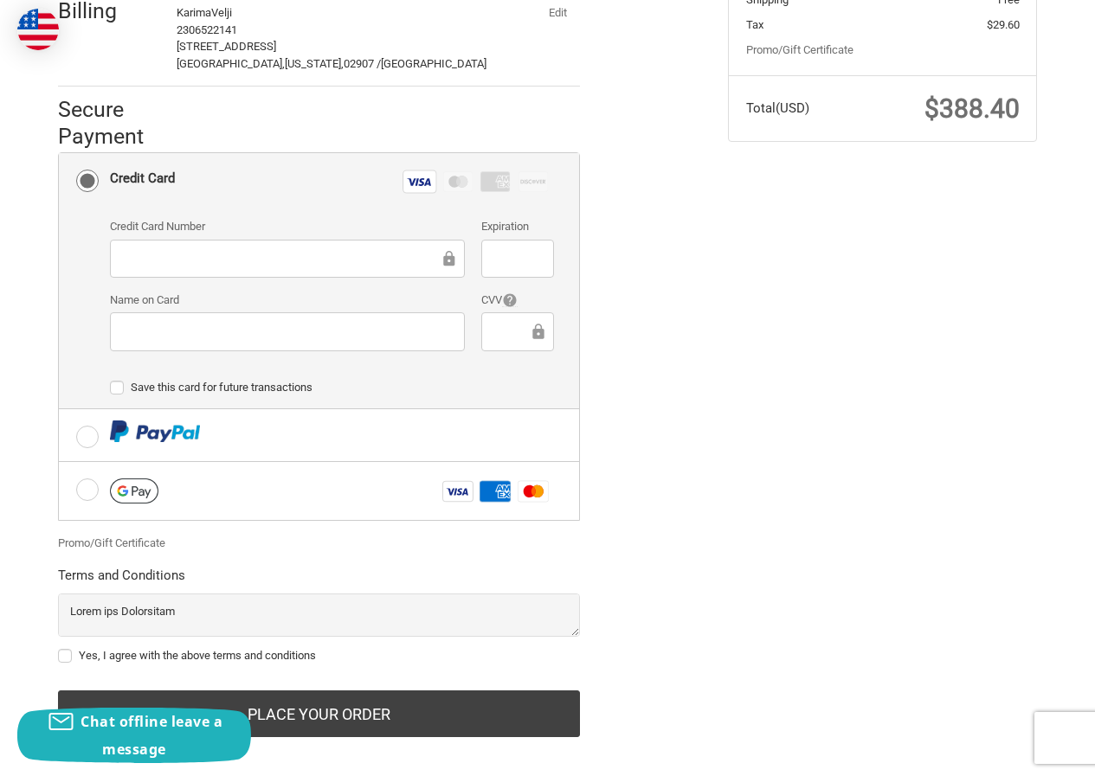
click at [211, 649] on label "Yes, I agree with the above terms and conditions" at bounding box center [319, 656] width 522 height 14
click at [59, 647] on input "Yes, I agree with the above terms and conditions" at bounding box center [58, 647] width 1 height 1
checkbox input "true"
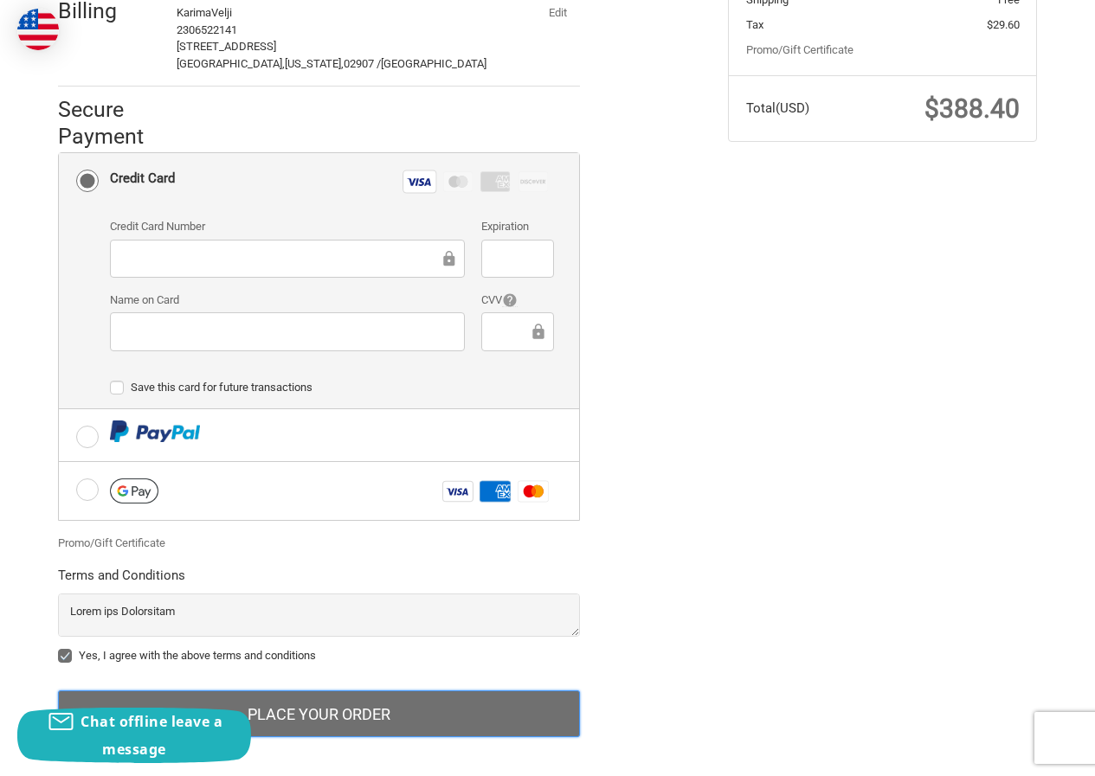
click at [335, 690] on button "Place Your Order" at bounding box center [319, 713] width 522 height 47
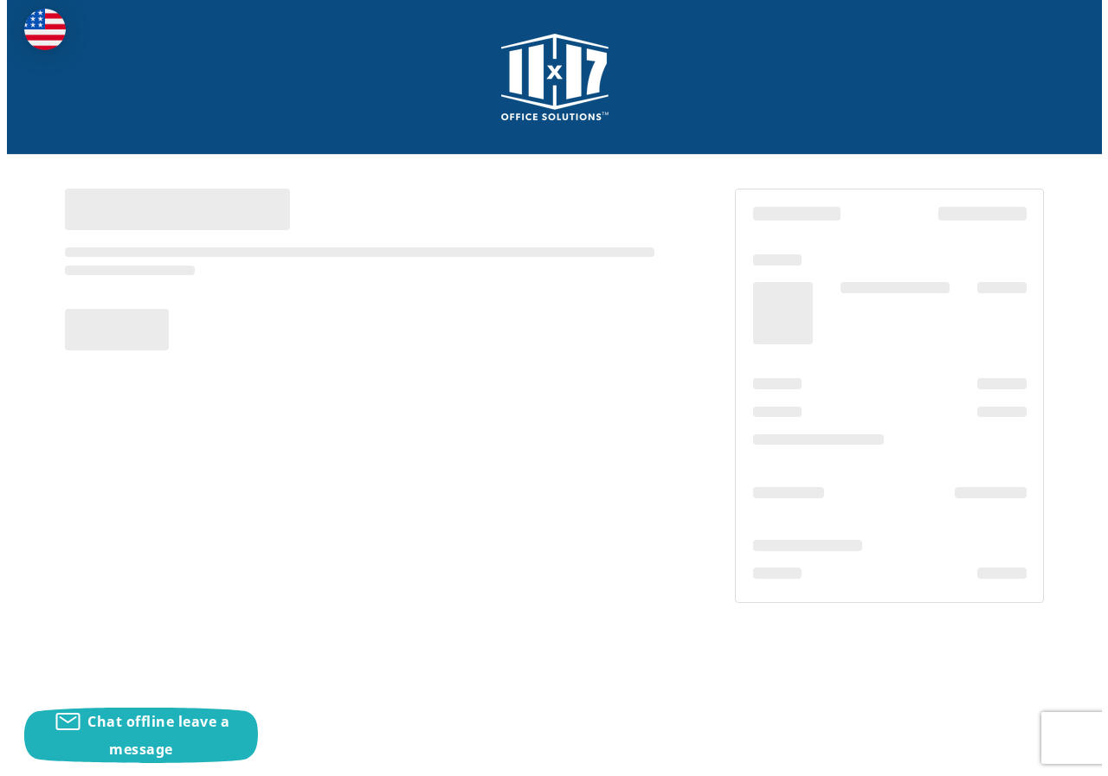
scroll to position [0, 0]
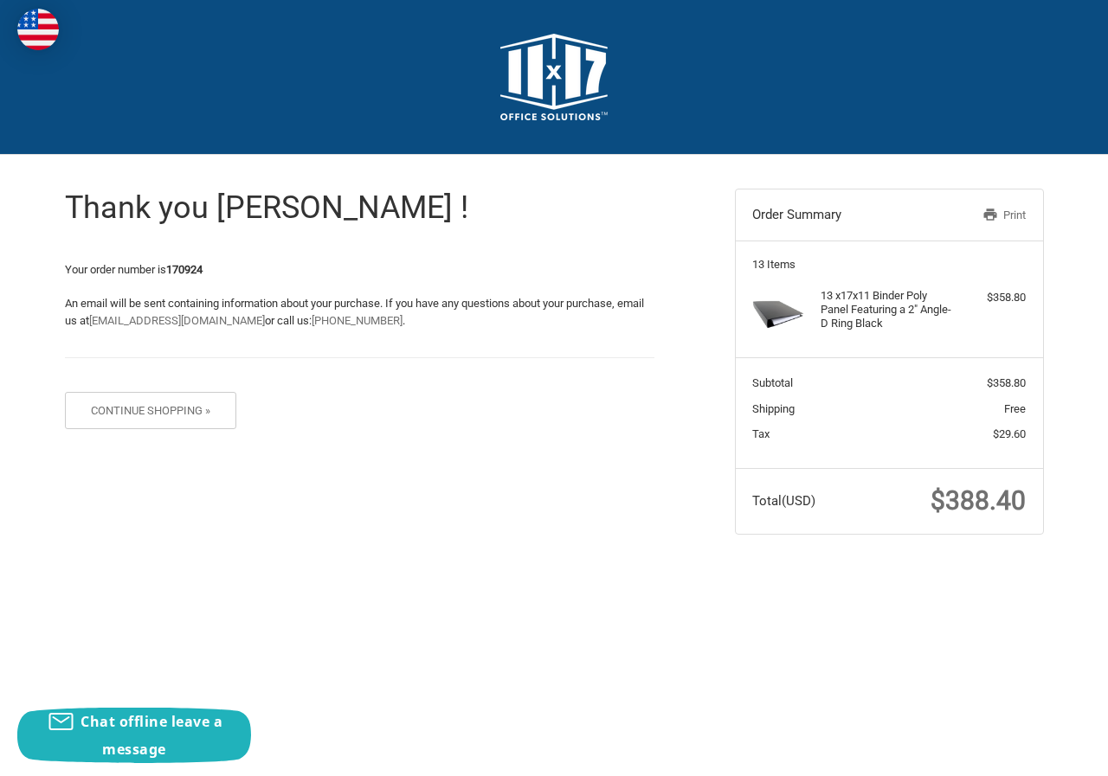
click at [187, 270] on strong "170924" at bounding box center [184, 269] width 36 height 13
copy strong "170924"
click at [967, 507] on span "$388.40" at bounding box center [977, 500] width 95 height 30
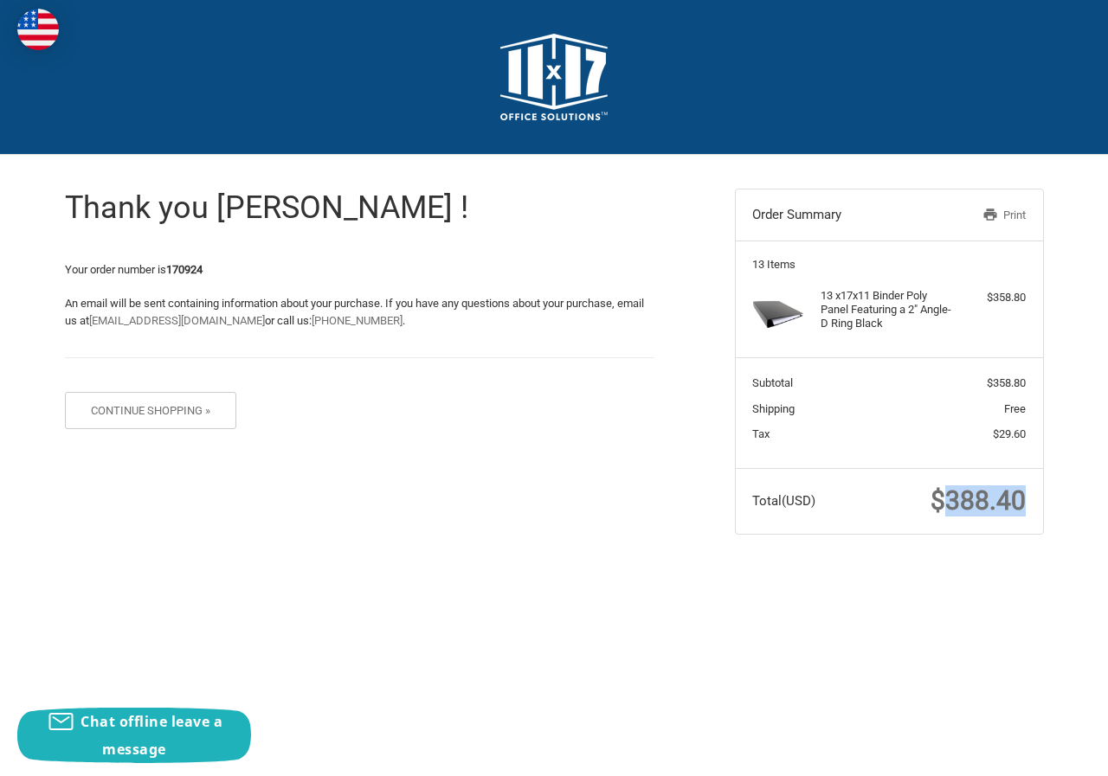
copy span "388.40"
click at [186, 273] on strong "170924" at bounding box center [184, 269] width 36 height 13
click at [1002, 312] on div "13 x 17x11 Binder Poly Panel Featuring a 2" Angle-D Ring Black $358.80" at bounding box center [888, 315] width 273 height 52
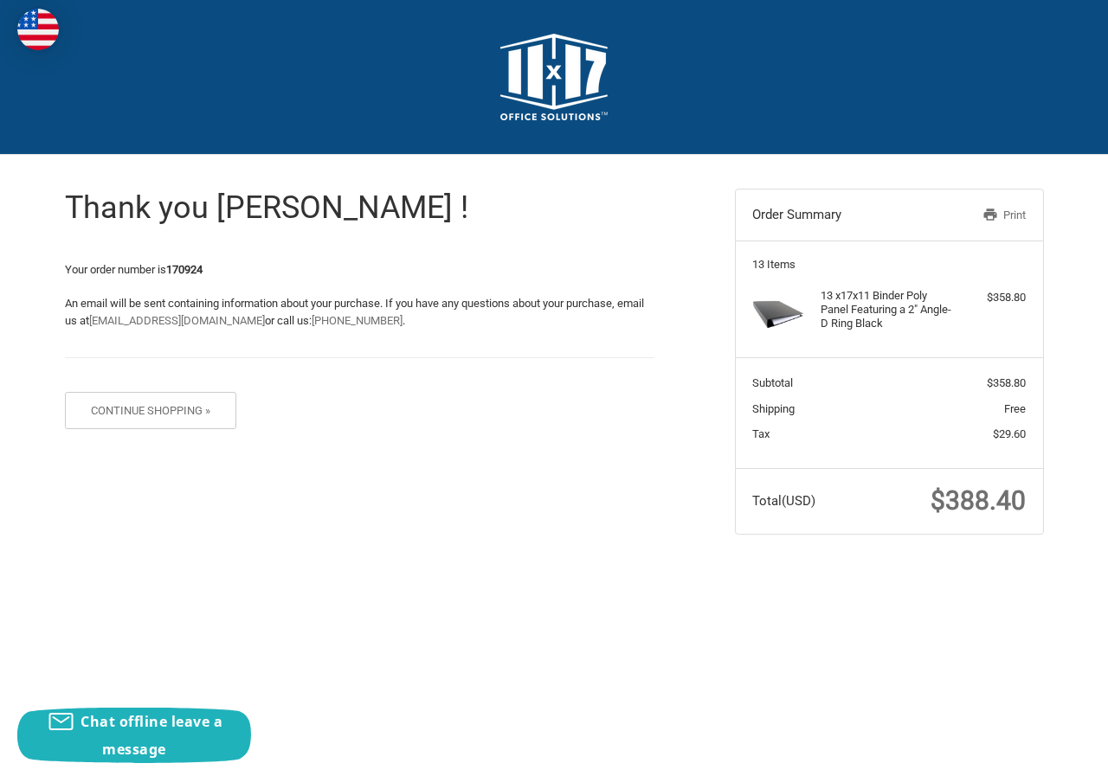
click at [953, 526] on section "Total (USD) $388.40" at bounding box center [888, 501] width 307 height 66
click at [986, 489] on span "$388.40" at bounding box center [977, 500] width 95 height 30
copy span "388.40"
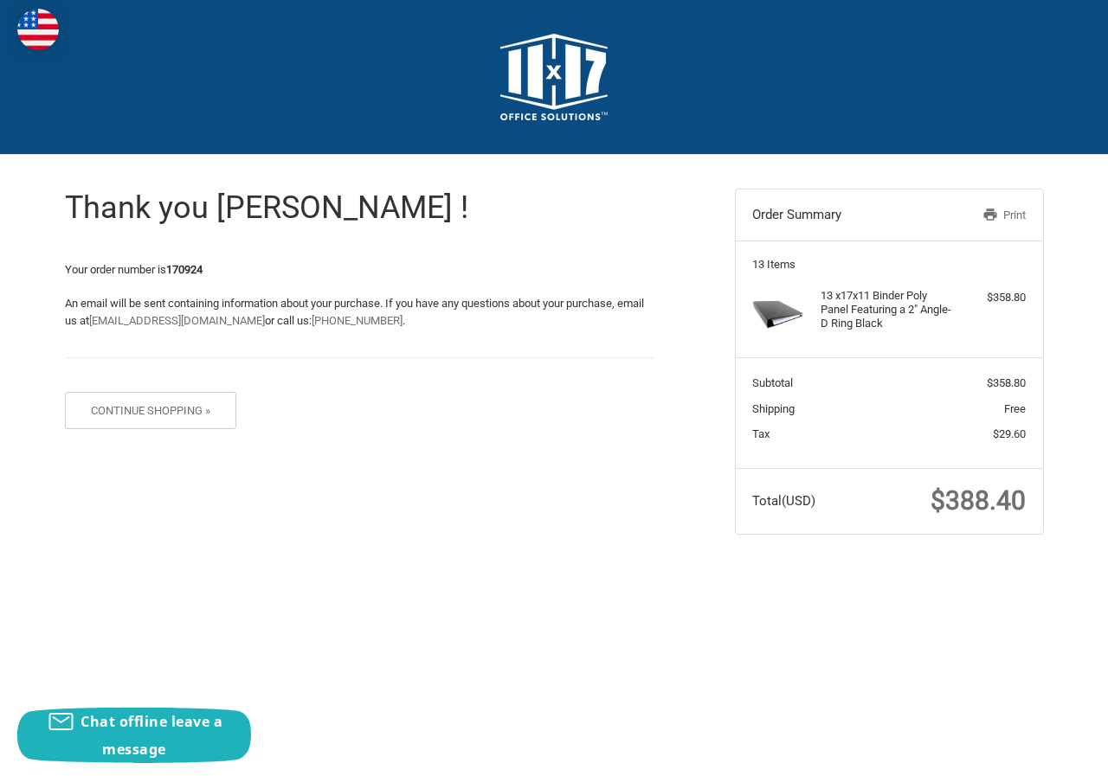
click at [873, 582] on body "Checkout Thank you Karima ! Your order number is 170924 An email will be sent c…" at bounding box center [554, 292] width 1108 height 585
click at [996, 303] on div "$358.80" at bounding box center [991, 297] width 68 height 17
copy div "358.80"
click at [202, 274] on strong "170924" at bounding box center [184, 269] width 36 height 13
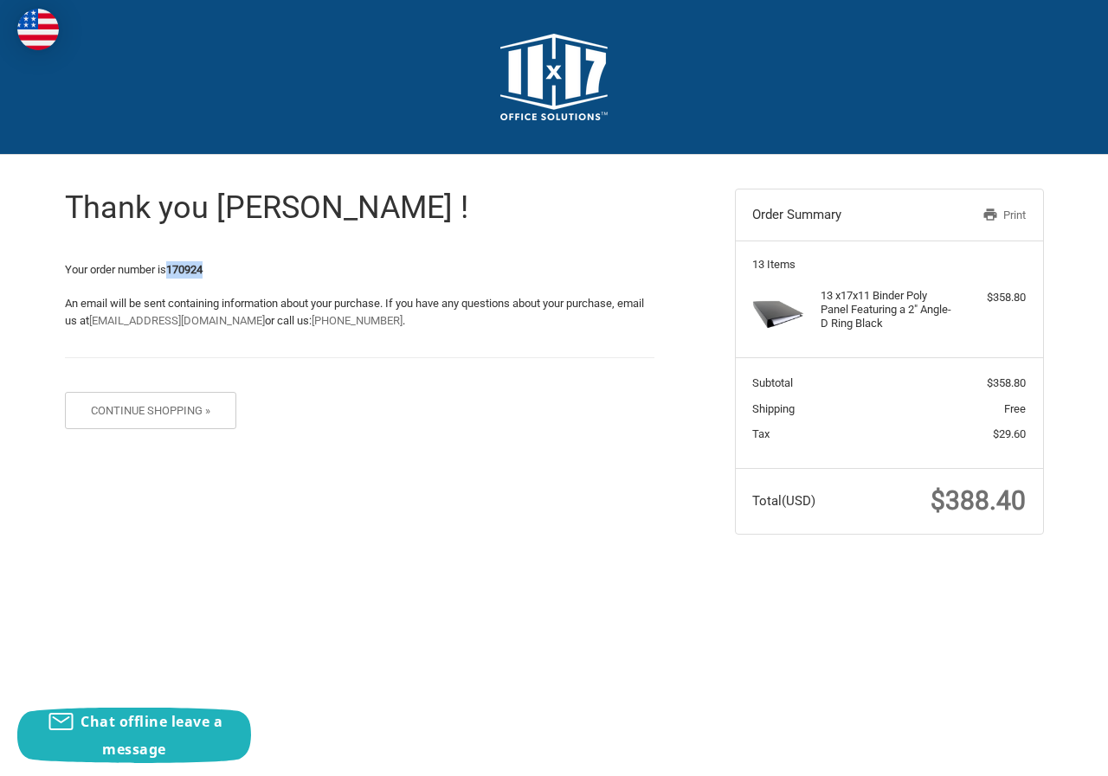
click at [202, 274] on strong "170924" at bounding box center [184, 269] width 36 height 13
copy strong "170924"
click at [498, 244] on div "Thank you [PERSON_NAME] ! Your order number is 170924 An email will be sent con…" at bounding box center [359, 300] width 589 height 291
